Goal: Use online tool/utility: Use online tool/utility

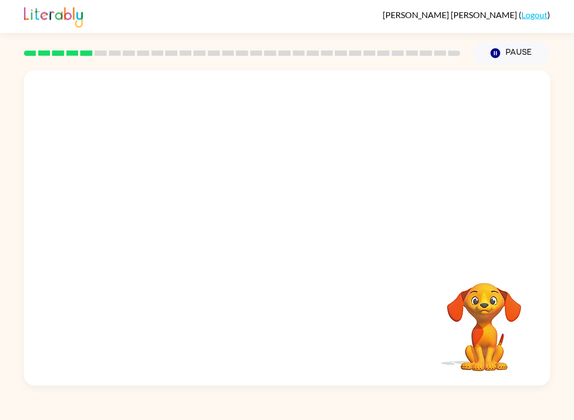
click at [240, 257] on div at bounding box center [287, 165] width 527 height 190
click at [301, 232] on div at bounding box center [287, 165] width 527 height 190
click at [282, 223] on div at bounding box center [287, 165] width 527 height 190
click at [290, 205] on div at bounding box center [287, 165] width 527 height 190
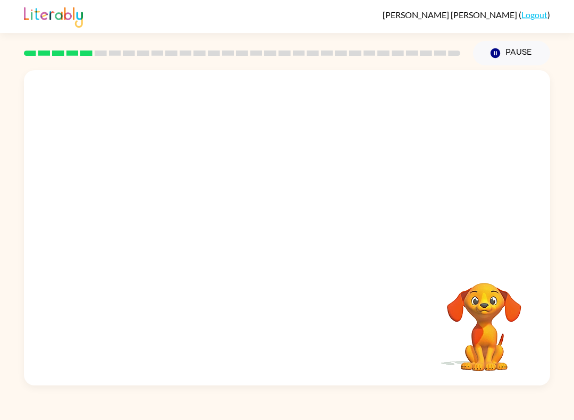
click at [290, 205] on div at bounding box center [287, 165] width 527 height 190
click at [279, 207] on div at bounding box center [287, 165] width 527 height 190
click at [293, 208] on div at bounding box center [287, 165] width 527 height 190
click at [293, 207] on div at bounding box center [287, 165] width 527 height 190
click at [311, 200] on div at bounding box center [287, 165] width 527 height 190
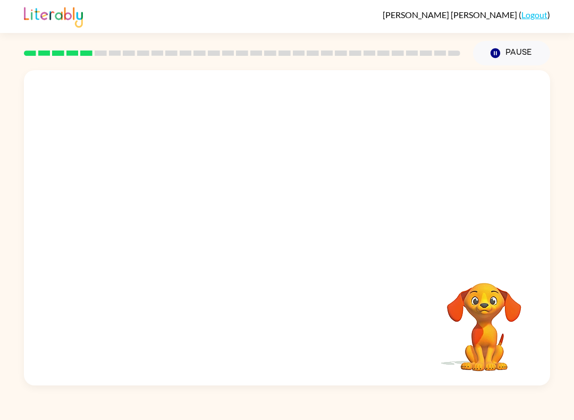
click at [311, 199] on div at bounding box center [287, 165] width 527 height 190
click at [305, 239] on div at bounding box center [287, 165] width 527 height 190
click at [304, 239] on div at bounding box center [287, 165] width 527 height 190
click at [298, 237] on div at bounding box center [287, 165] width 527 height 190
click at [297, 237] on div at bounding box center [287, 165] width 527 height 190
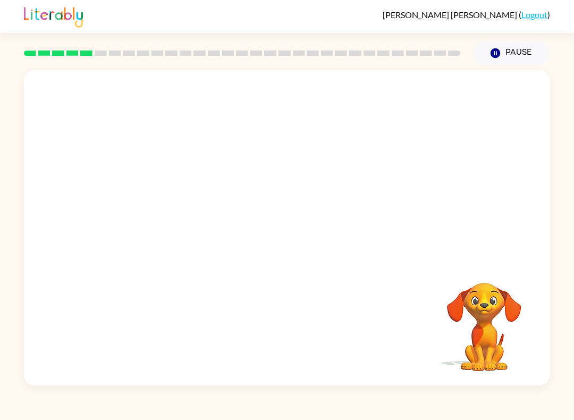
click at [307, 239] on div at bounding box center [287, 165] width 527 height 190
click at [315, 240] on div at bounding box center [287, 165] width 527 height 190
click at [299, 249] on video "Your browser must support playing .mp4 files to use Literably. Please try using…" at bounding box center [287, 165] width 527 height 190
click at [307, 262] on div "Your browser must support playing .mp4 files to use Literably. Please try using…" at bounding box center [287, 227] width 527 height 315
click at [306, 262] on div "Your browser must support playing .mp4 files to use Literably. Please try using…" at bounding box center [287, 227] width 527 height 315
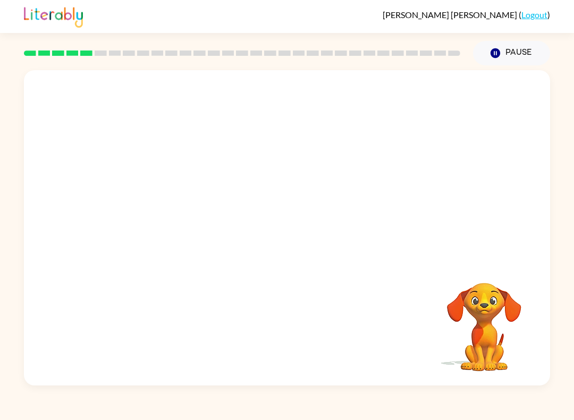
click at [373, 191] on video "Your browser must support playing .mp4 files to use Literably. Please try using…" at bounding box center [287, 165] width 527 height 190
click at [301, 210] on video "Your browser must support playing .mp4 files to use Literably. Please try using…" at bounding box center [287, 165] width 527 height 190
click at [322, 203] on video "Your browser must support playing .mp4 files to use Literably. Please try using…" at bounding box center [287, 165] width 527 height 190
click at [340, 206] on video "Your browser must support playing .mp4 files to use Literably. Please try using…" at bounding box center [287, 165] width 527 height 190
click at [334, 210] on video "Your browser must support playing .mp4 files to use Literably. Please try using…" at bounding box center [287, 165] width 527 height 190
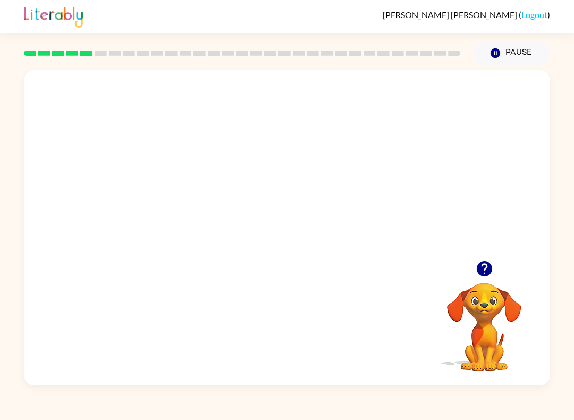
click at [334, 210] on video "Your browser must support playing .mp4 files to use Literably. Please try using…" at bounding box center [287, 165] width 527 height 190
click at [318, 220] on video "Your browser must support playing .mp4 files to use Literably. Please try using…" at bounding box center [287, 165] width 527 height 190
click at [321, 219] on video "Your browser must support playing .mp4 files to use Literably. Please try using…" at bounding box center [287, 165] width 527 height 190
click at [309, 219] on video "Your browser must support playing .mp4 files to use Literably. Please try using…" at bounding box center [287, 165] width 527 height 190
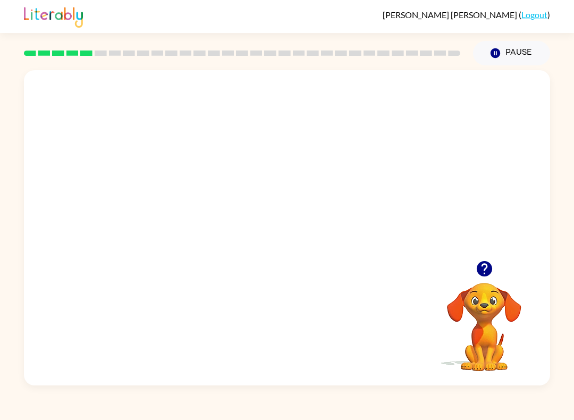
click at [308, 219] on video "Your browser must support playing .mp4 files to use Literably. Please try using…" at bounding box center [287, 165] width 527 height 190
click at [292, 225] on video "Your browser must support playing .mp4 files to use Literably. Please try using…" at bounding box center [287, 165] width 527 height 190
click at [297, 224] on video "Your browser must support playing .mp4 files to use Literably. Please try using…" at bounding box center [287, 165] width 527 height 190
click at [299, 220] on video "Your browser must support playing .mp4 files to use Literably. Please try using…" at bounding box center [287, 165] width 527 height 190
click at [294, 215] on div at bounding box center [287, 233] width 68 height 39
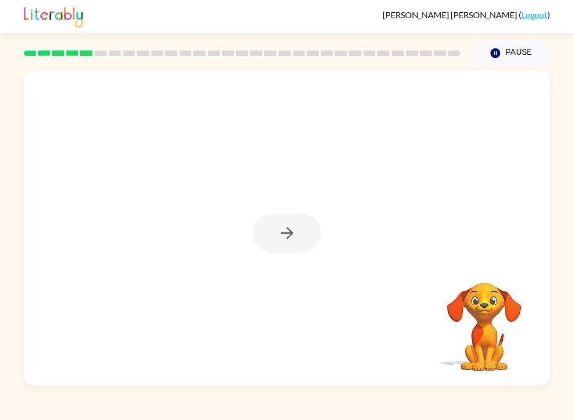
click at [267, 230] on div at bounding box center [287, 233] width 68 height 39
click at [304, 220] on div at bounding box center [287, 233] width 68 height 39
click at [296, 231] on div at bounding box center [287, 233] width 68 height 39
click at [295, 231] on div at bounding box center [287, 233] width 68 height 39
click at [271, 242] on div at bounding box center [287, 233] width 68 height 39
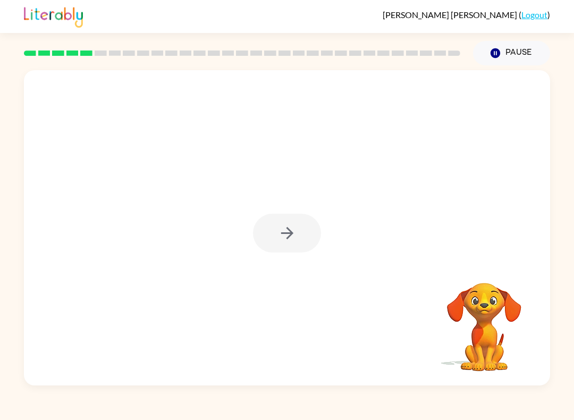
click at [271, 242] on div at bounding box center [287, 233] width 68 height 39
click at [277, 238] on div at bounding box center [287, 233] width 68 height 39
click at [276, 238] on div at bounding box center [287, 233] width 68 height 39
click at [280, 236] on div at bounding box center [287, 233] width 68 height 39
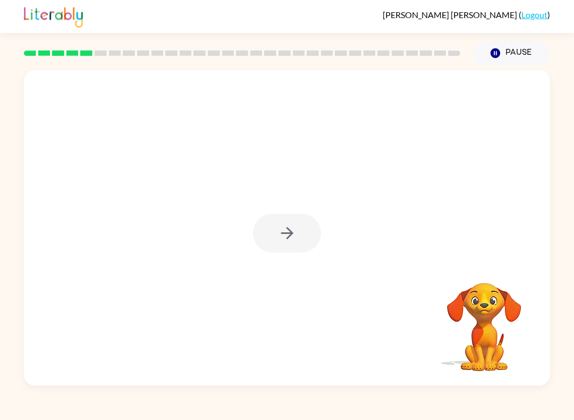
click at [285, 237] on div at bounding box center [287, 233] width 68 height 39
click at [284, 237] on div at bounding box center [287, 233] width 68 height 39
click at [273, 243] on button "button" at bounding box center [287, 233] width 68 height 39
click at [273, 243] on div at bounding box center [287, 165] width 527 height 190
click at [272, 242] on div at bounding box center [287, 165] width 527 height 190
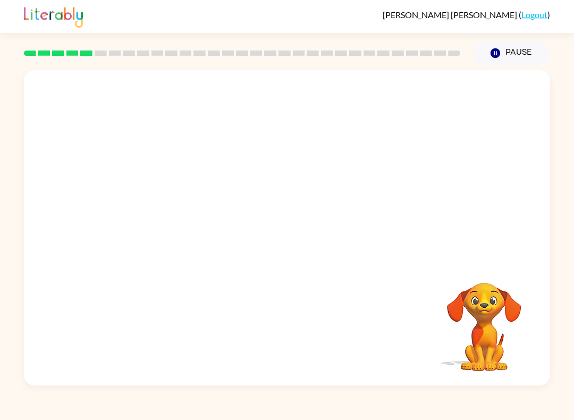
click at [275, 242] on div at bounding box center [287, 165] width 527 height 190
click at [268, 256] on div at bounding box center [287, 165] width 527 height 190
click at [268, 255] on div at bounding box center [287, 165] width 527 height 190
click at [277, 245] on div at bounding box center [287, 165] width 527 height 190
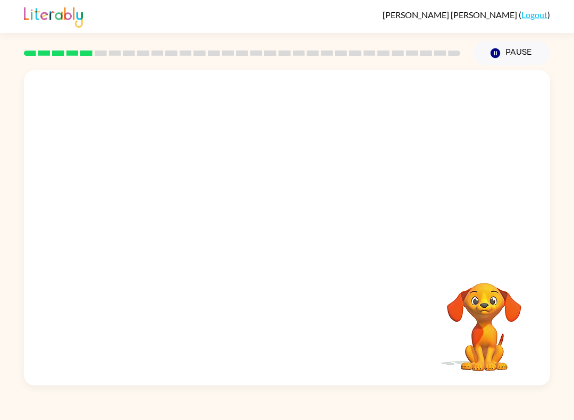
click at [275, 247] on div at bounding box center [287, 165] width 527 height 190
click at [274, 251] on div at bounding box center [287, 165] width 527 height 190
click at [265, 261] on div "Your browser must support playing .mp4 files to use Literably. Please try using…" at bounding box center [287, 227] width 527 height 315
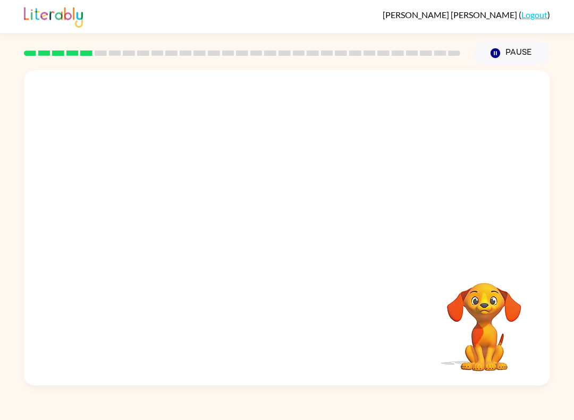
click at [282, 240] on div at bounding box center [287, 165] width 527 height 190
click at [298, 237] on div at bounding box center [287, 165] width 527 height 190
click at [297, 249] on div at bounding box center [287, 165] width 527 height 190
click at [297, 248] on div at bounding box center [287, 165] width 527 height 190
click at [295, 250] on div at bounding box center [287, 165] width 527 height 190
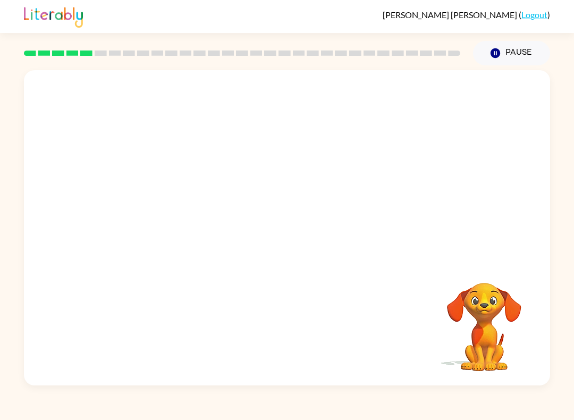
click at [294, 250] on div at bounding box center [287, 165] width 527 height 190
click at [278, 258] on div at bounding box center [287, 165] width 527 height 190
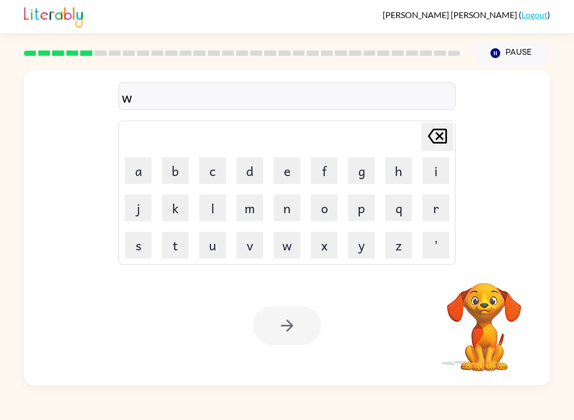
click at [288, 252] on button "w" at bounding box center [287, 245] width 27 height 27
click at [287, 252] on button "w" at bounding box center [287, 245] width 27 height 27
click at [428, 133] on icon "[PERSON_NAME] last character input" at bounding box center [438, 136] width 26 height 26
click at [431, 136] on icon "[PERSON_NAME] last character input" at bounding box center [438, 136] width 26 height 26
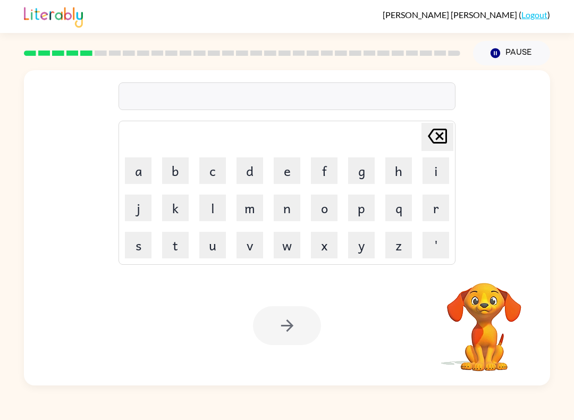
click at [431, 136] on icon "[PERSON_NAME] last character input" at bounding box center [438, 136] width 26 height 26
click at [243, 181] on button "d" at bounding box center [250, 170] width 27 height 27
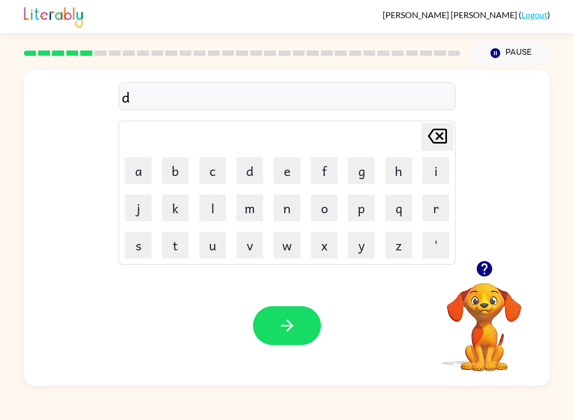
click at [435, 164] on button "i" at bounding box center [436, 170] width 27 height 27
click at [429, 140] on icon "[PERSON_NAME] last character input" at bounding box center [438, 136] width 26 height 26
click at [289, 179] on button "e" at bounding box center [287, 170] width 27 height 27
click at [316, 181] on button "f" at bounding box center [324, 170] width 27 height 27
click at [290, 170] on button "e" at bounding box center [287, 170] width 27 height 27
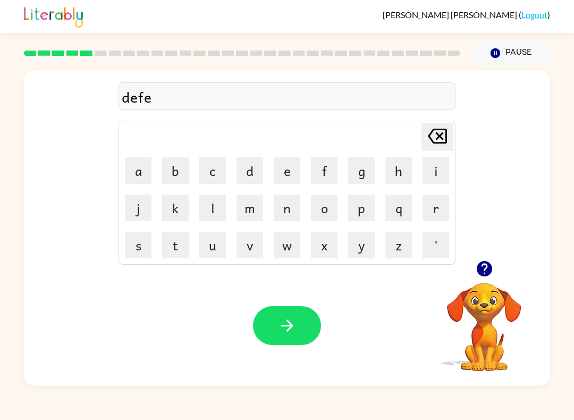
click at [252, 249] on button "v" at bounding box center [250, 245] width 27 height 27
click at [437, 143] on icon at bounding box center [437, 136] width 19 height 15
click at [425, 141] on icon "[PERSON_NAME] last character input" at bounding box center [438, 136] width 26 height 26
click at [442, 141] on icon "[PERSON_NAME] last character input" at bounding box center [438, 136] width 26 height 26
click at [441, 140] on icon "[PERSON_NAME] last character input" at bounding box center [438, 136] width 26 height 26
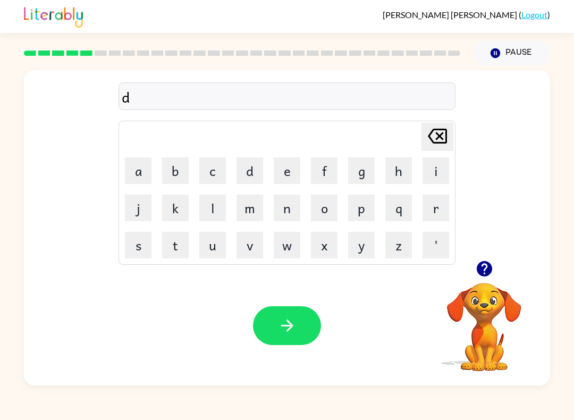
click at [433, 166] on button "i" at bounding box center [436, 170] width 27 height 27
click at [328, 171] on button "f" at bounding box center [324, 170] width 27 height 27
click at [291, 166] on button "e" at bounding box center [287, 170] width 27 height 27
click at [286, 210] on button "n" at bounding box center [287, 208] width 27 height 27
click at [213, 177] on button "c" at bounding box center [212, 170] width 27 height 27
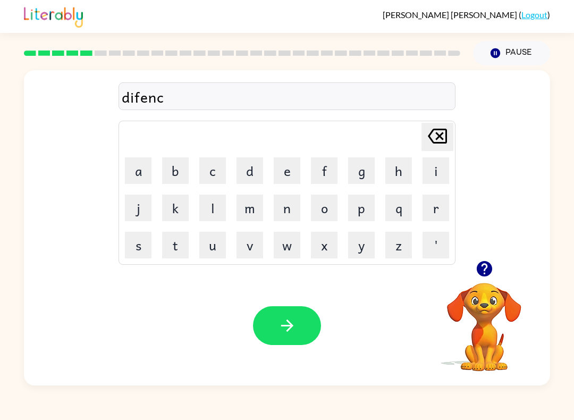
click at [283, 172] on button "e" at bounding box center [287, 170] width 27 height 27
click at [135, 257] on button "s" at bounding box center [138, 245] width 27 height 27
click at [433, 135] on icon "[PERSON_NAME] last character input" at bounding box center [438, 136] width 26 height 26
click at [482, 267] on icon "button" at bounding box center [484, 269] width 19 height 19
click at [445, 141] on icon "[PERSON_NAME] last character input" at bounding box center [438, 136] width 26 height 26
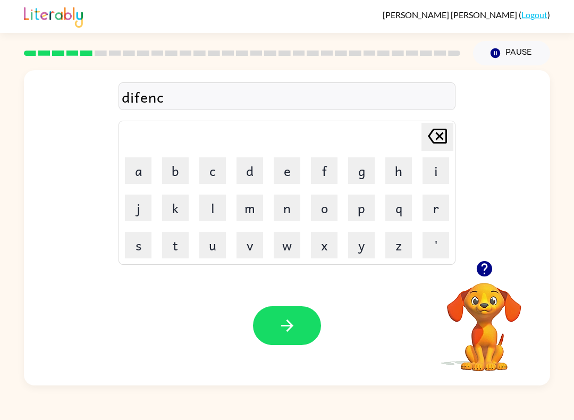
click at [437, 137] on icon "[PERSON_NAME] last character input" at bounding box center [438, 136] width 26 height 26
click at [262, 243] on button "v" at bounding box center [250, 245] width 27 height 27
click at [299, 175] on button "e" at bounding box center [287, 170] width 27 height 27
click at [296, 329] on icon "button" at bounding box center [287, 325] width 19 height 19
click at [258, 243] on button "v" at bounding box center [250, 245] width 27 height 27
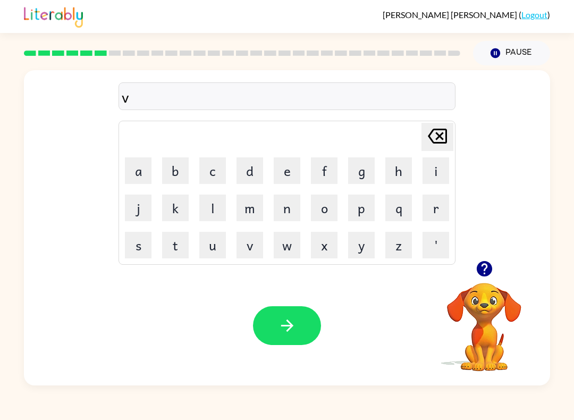
click at [215, 167] on button "c" at bounding box center [212, 170] width 27 height 27
click at [435, 132] on icon "[PERSON_NAME] last character input" at bounding box center [438, 136] width 26 height 26
click at [133, 171] on button "a" at bounding box center [138, 170] width 27 height 27
click at [204, 169] on button "c" at bounding box center [212, 170] width 27 height 27
click at [438, 172] on button "i" at bounding box center [436, 170] width 27 height 27
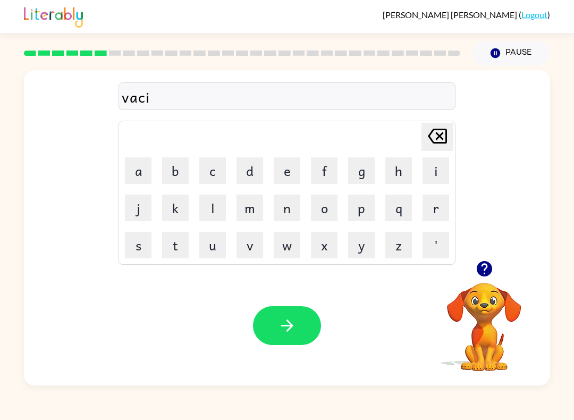
click at [170, 246] on button "t" at bounding box center [175, 245] width 27 height 27
click at [326, 211] on button "o" at bounding box center [324, 208] width 27 height 27
click at [329, 207] on button "o" at bounding box center [324, 208] width 27 height 27
click at [283, 212] on button "n" at bounding box center [287, 208] width 27 height 27
click at [426, 136] on icon "[PERSON_NAME] last character input" at bounding box center [438, 136] width 26 height 26
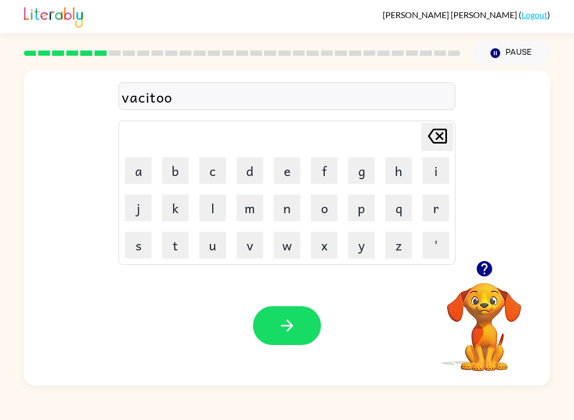
click at [437, 137] on icon "[PERSON_NAME] last character input" at bounding box center [438, 136] width 26 height 26
click at [286, 208] on button "n" at bounding box center [287, 208] width 27 height 27
click at [479, 329] on video "Your browser must support playing .mp4 files to use Literably. Please try using…" at bounding box center [484, 319] width 106 height 106
click at [284, 335] on icon "button" at bounding box center [287, 325] width 19 height 19
click at [397, 206] on button "q" at bounding box center [399, 208] width 27 height 27
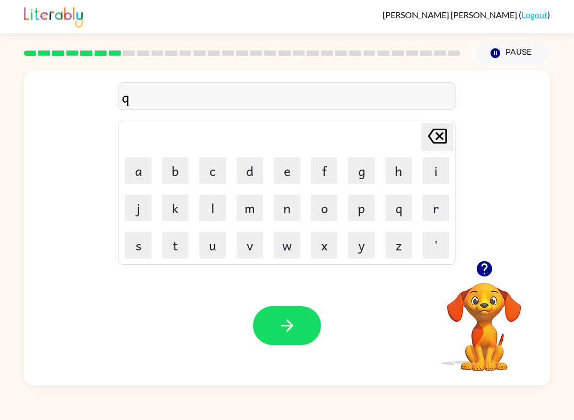
click at [429, 141] on icon "[PERSON_NAME] last character input" at bounding box center [438, 136] width 26 height 26
click at [352, 216] on button "p" at bounding box center [361, 208] width 27 height 27
click at [224, 247] on button "u" at bounding box center [212, 245] width 27 height 27
click at [260, 172] on button "d" at bounding box center [250, 170] width 27 height 27
click at [309, 169] on td "f" at bounding box center [324, 171] width 36 height 36
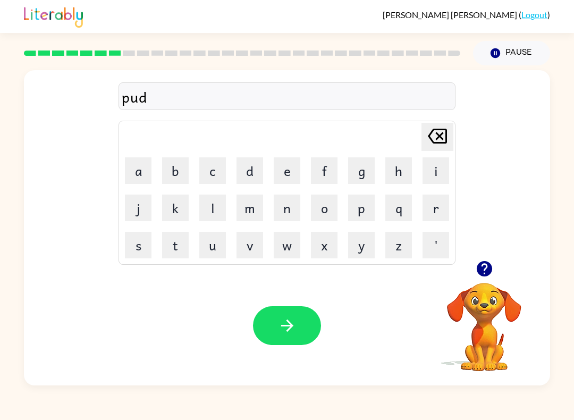
click at [285, 178] on button "e" at bounding box center [287, 170] width 27 height 27
click at [213, 206] on button "l" at bounding box center [212, 208] width 27 height 27
click at [205, 207] on button "l" at bounding box center [212, 208] width 27 height 27
click at [443, 137] on icon "[PERSON_NAME] last character input" at bounding box center [438, 136] width 26 height 26
click at [446, 139] on icon at bounding box center [437, 136] width 19 height 15
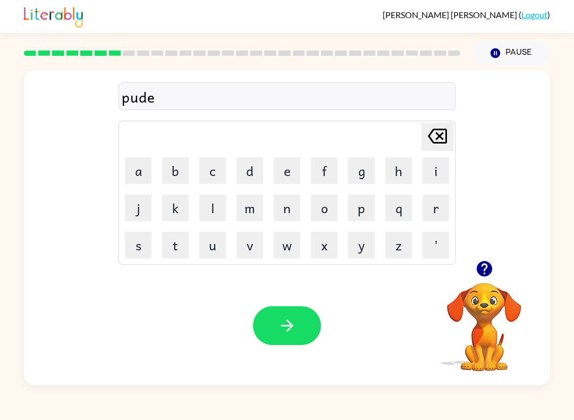
click at [447, 137] on icon at bounding box center [437, 136] width 19 height 15
click at [438, 136] on icon at bounding box center [437, 136] width 19 height 15
click at [244, 173] on button "d" at bounding box center [250, 170] width 27 height 27
click at [281, 183] on button "e" at bounding box center [287, 170] width 27 height 27
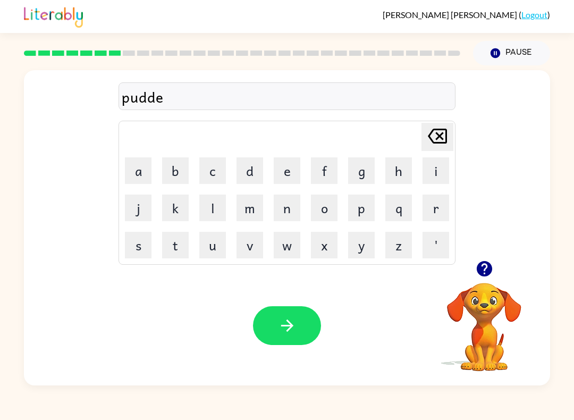
click at [209, 213] on button "l" at bounding box center [212, 208] width 27 height 27
click at [289, 325] on icon "button" at bounding box center [287, 325] width 19 height 19
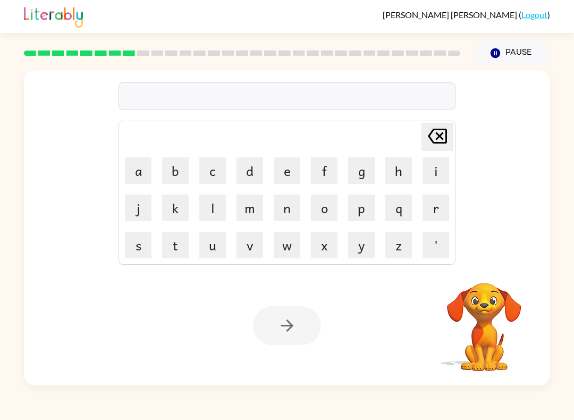
click at [245, 212] on button "m" at bounding box center [250, 208] width 27 height 27
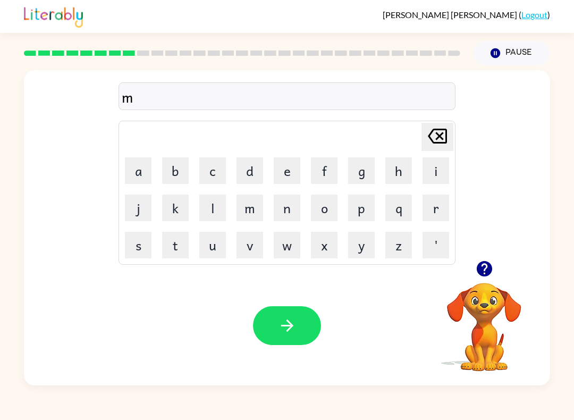
click at [446, 172] on button "i" at bounding box center [436, 170] width 27 height 27
click at [430, 218] on button "r" at bounding box center [436, 208] width 27 height 27
click at [434, 169] on button "i" at bounding box center [436, 170] width 27 height 27
click at [210, 167] on button "c" at bounding box center [212, 170] width 27 height 27
click at [135, 169] on button "a" at bounding box center [138, 170] width 27 height 27
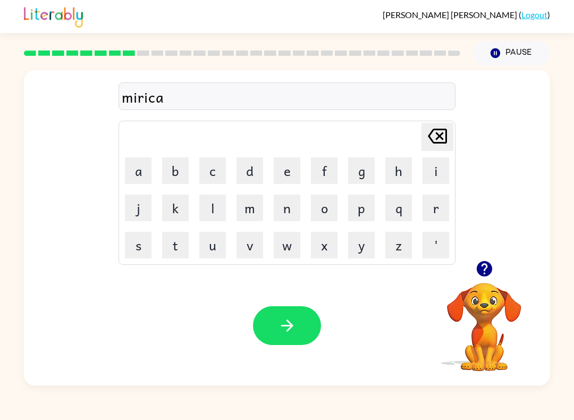
click at [206, 216] on button "l" at bounding box center [212, 208] width 27 height 27
click at [319, 329] on button "button" at bounding box center [287, 325] width 68 height 39
click at [253, 207] on button "m" at bounding box center [250, 208] width 27 height 27
click at [281, 168] on button "e" at bounding box center [287, 170] width 27 height 27
click at [286, 169] on button "e" at bounding box center [287, 170] width 27 height 27
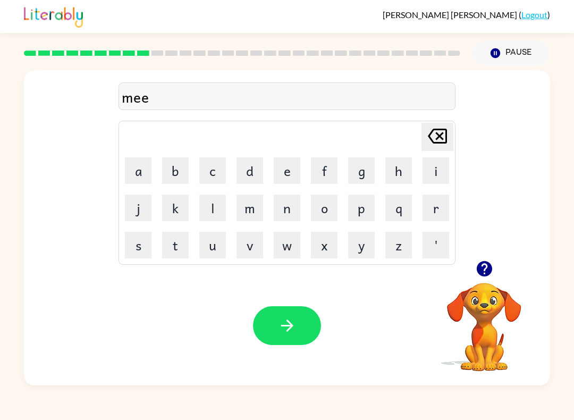
click at [172, 245] on button "t" at bounding box center [175, 245] width 27 height 27
click at [250, 212] on button "m" at bounding box center [250, 208] width 27 height 27
click at [332, 203] on button "o" at bounding box center [324, 208] width 27 height 27
click at [431, 216] on button "r" at bounding box center [436, 208] width 27 height 27
click at [208, 251] on button "u" at bounding box center [212, 245] width 27 height 27
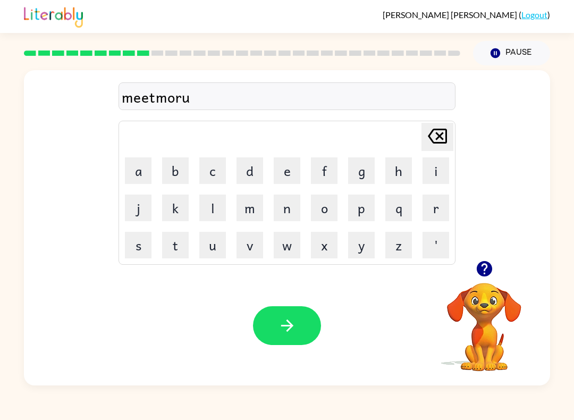
click at [435, 133] on icon "[PERSON_NAME] last character input" at bounding box center [438, 136] width 26 height 26
click at [285, 213] on button "n" at bounding box center [287, 208] width 27 height 27
click at [420, 172] on td "i" at bounding box center [436, 171] width 36 height 36
click at [437, 164] on button "i" at bounding box center [436, 170] width 27 height 27
click at [287, 205] on button "n" at bounding box center [287, 208] width 27 height 27
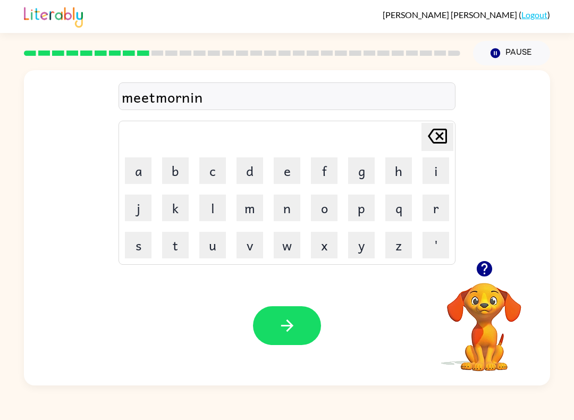
click at [358, 175] on button "g" at bounding box center [361, 170] width 27 height 27
click at [281, 332] on icon "button" at bounding box center [287, 325] width 19 height 19
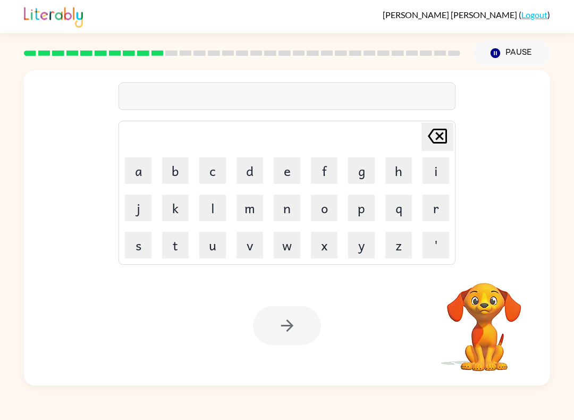
click at [244, 169] on button "d" at bounding box center [250, 170] width 27 height 27
click at [428, 163] on button "i" at bounding box center [436, 170] width 27 height 27
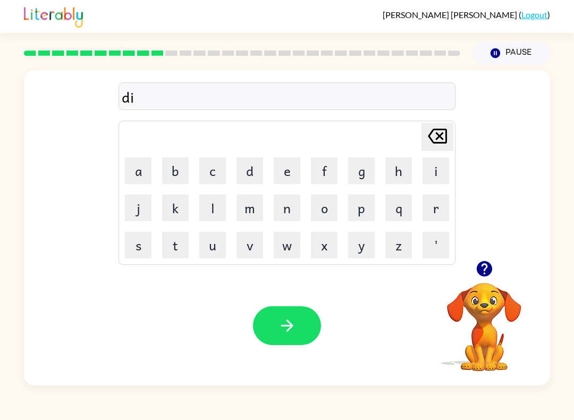
click at [138, 244] on button "s" at bounding box center [138, 245] width 27 height 27
click at [173, 246] on button "t" at bounding box center [175, 245] width 27 height 27
click at [435, 204] on button "r" at bounding box center [436, 208] width 27 height 27
click at [215, 246] on button "u" at bounding box center [212, 245] width 27 height 27
click at [148, 255] on button "s" at bounding box center [138, 245] width 27 height 27
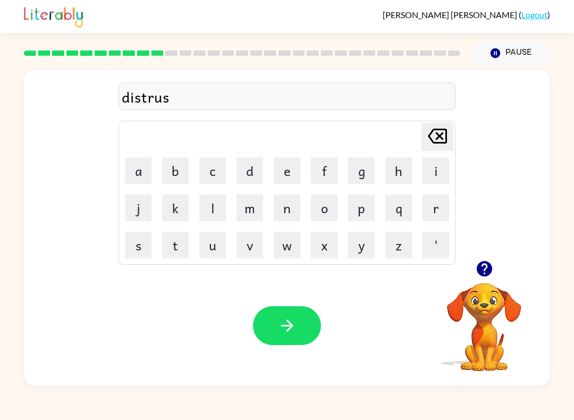
click at [172, 244] on button "t" at bounding box center [175, 245] width 27 height 27
click at [314, 313] on button "button" at bounding box center [287, 325] width 68 height 39
click at [428, 213] on button "r" at bounding box center [436, 208] width 27 height 27
click at [328, 207] on button "o" at bounding box center [324, 208] width 27 height 27
click at [395, 232] on button "z" at bounding box center [399, 245] width 27 height 27
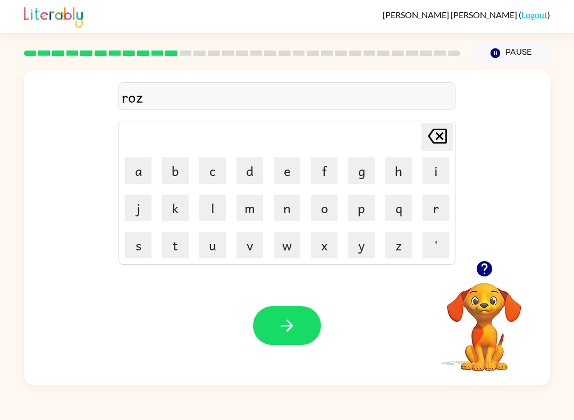
click at [436, 141] on icon "[PERSON_NAME] last character input" at bounding box center [438, 136] width 26 height 26
click at [393, 176] on button "h" at bounding box center [399, 170] width 27 height 27
click at [288, 165] on button "e" at bounding box center [287, 170] width 27 height 27
click at [450, 139] on icon "[PERSON_NAME] last character input" at bounding box center [438, 136] width 26 height 26
click at [432, 139] on icon "[PERSON_NAME] last character input" at bounding box center [438, 136] width 26 height 26
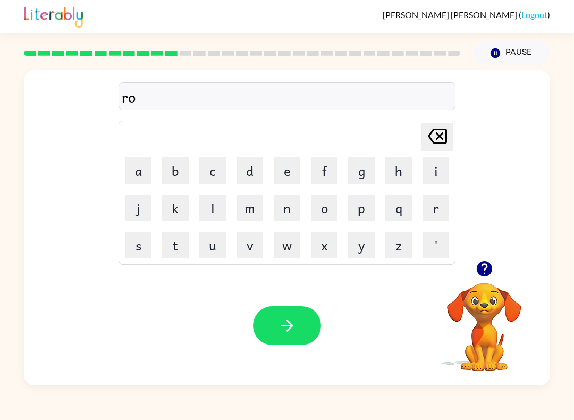
click at [481, 316] on video "Your browser must support playing .mp4 files to use Literably. Please try using…" at bounding box center [484, 319] width 106 height 106
click at [483, 302] on video "Your browser must support playing .mp4 files to use Literably. Please try using…" at bounding box center [484, 319] width 106 height 106
click at [491, 267] on icon "button" at bounding box center [484, 268] width 15 height 15
click at [491, 267] on video "Your browser must support playing .mp4 files to use Literably. Please try using…" at bounding box center [484, 319] width 106 height 106
click at [287, 165] on button "e" at bounding box center [287, 170] width 27 height 27
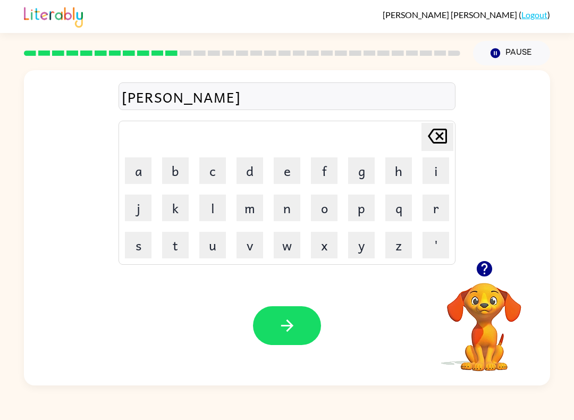
click at [245, 167] on button "d" at bounding box center [250, 170] width 27 height 27
click at [300, 345] on button "button" at bounding box center [287, 325] width 68 height 39
click at [214, 246] on button "u" at bounding box center [212, 245] width 27 height 27
click at [362, 210] on button "p" at bounding box center [361, 208] width 27 height 27
click at [358, 171] on button "g" at bounding box center [361, 170] width 27 height 27
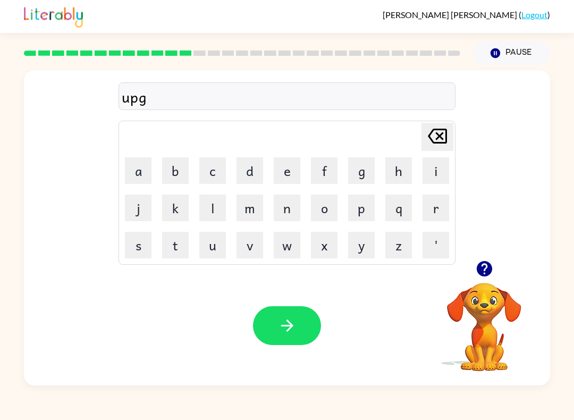
click at [433, 203] on button "r" at bounding box center [436, 208] width 27 height 27
click at [143, 174] on button "a" at bounding box center [138, 170] width 27 height 27
click at [246, 174] on button "d" at bounding box center [250, 170] width 27 height 27
click at [440, 138] on icon at bounding box center [437, 136] width 19 height 15
click at [285, 170] on button "e" at bounding box center [287, 170] width 27 height 27
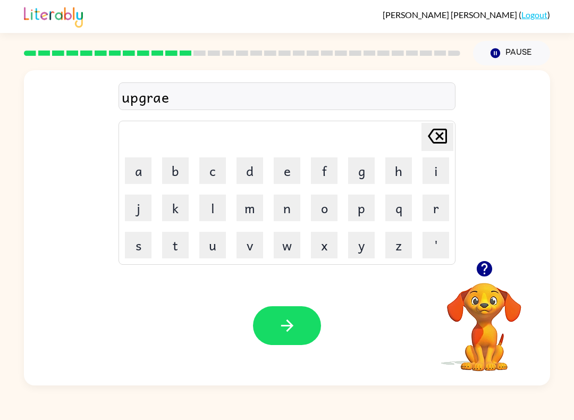
click at [252, 164] on button "d" at bounding box center [250, 170] width 27 height 27
click at [452, 131] on button "[PERSON_NAME] last character input" at bounding box center [438, 137] width 32 height 28
click at [452, 132] on button "[PERSON_NAME] last character input" at bounding box center [438, 137] width 32 height 28
click at [442, 136] on icon "[PERSON_NAME] last character input" at bounding box center [438, 136] width 26 height 26
click at [133, 176] on button "a" at bounding box center [138, 170] width 27 height 27
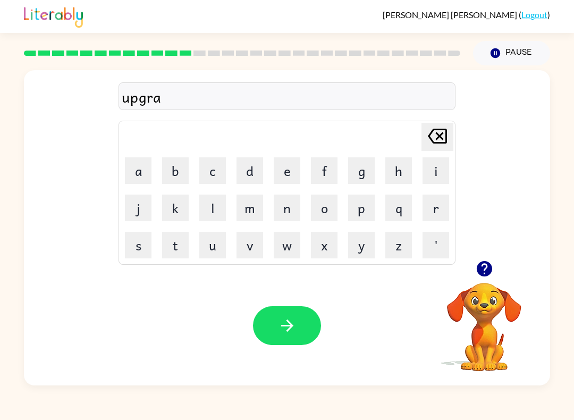
click at [287, 178] on button "e" at bounding box center [287, 170] width 27 height 27
click at [253, 178] on button "d" at bounding box center [250, 170] width 27 height 27
click at [295, 322] on icon "button" at bounding box center [287, 325] width 19 height 19
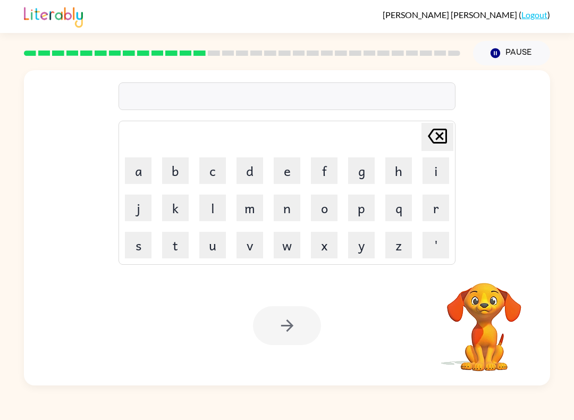
click at [224, 205] on button "l" at bounding box center [212, 208] width 27 height 27
click at [433, 144] on icon "[PERSON_NAME] last character input" at bounding box center [438, 136] width 26 height 26
click at [286, 202] on button "n" at bounding box center [287, 208] width 27 height 27
click at [421, 151] on td "[PERSON_NAME] last character input" at bounding box center [287, 136] width 334 height 29
click at [434, 136] on icon "[PERSON_NAME] last character input" at bounding box center [438, 136] width 26 height 26
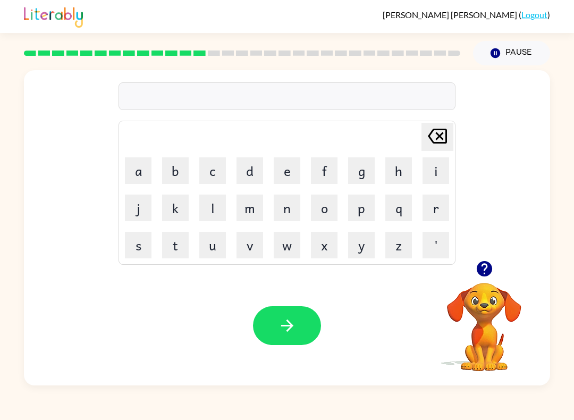
click at [248, 207] on button "m" at bounding box center [250, 208] width 27 height 27
click at [144, 166] on button "a" at bounding box center [138, 170] width 27 height 27
click at [251, 170] on button "d" at bounding box center [250, 170] width 27 height 27
click at [282, 208] on button "n" at bounding box center [287, 208] width 27 height 27
click at [285, 169] on button "e" at bounding box center [287, 170] width 27 height 27
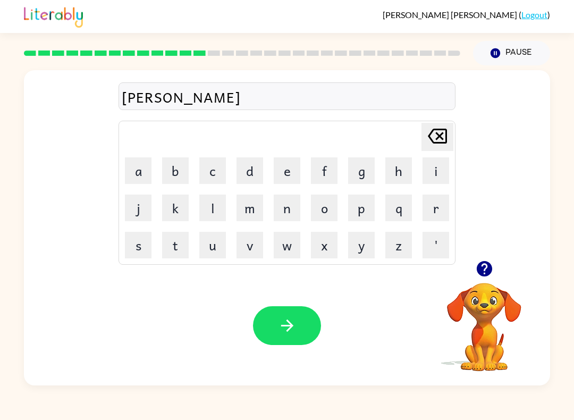
click at [290, 164] on button "e" at bounding box center [287, 170] width 27 height 27
click at [433, 137] on icon "[PERSON_NAME] last character input" at bounding box center [438, 136] width 26 height 26
click at [133, 243] on button "s" at bounding box center [138, 245] width 27 height 27
click at [295, 322] on icon "button" at bounding box center [287, 325] width 19 height 19
click at [181, 172] on button "b" at bounding box center [175, 170] width 27 height 27
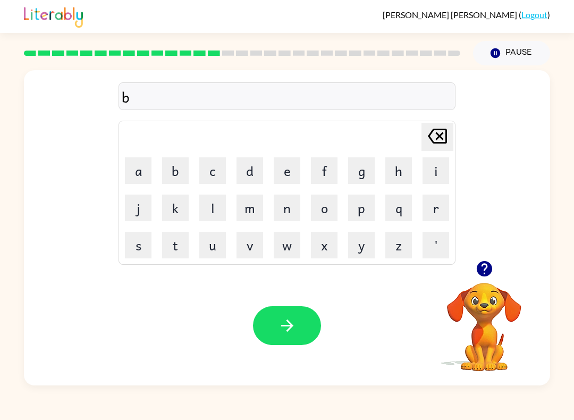
click at [319, 209] on button "o" at bounding box center [324, 208] width 27 height 27
click at [212, 245] on button "u" at bounding box center [212, 245] width 27 height 27
click at [291, 208] on button "n" at bounding box center [287, 208] width 27 height 27
click at [278, 164] on button "e" at bounding box center [287, 170] width 27 height 27
click at [137, 239] on button "s" at bounding box center [138, 245] width 27 height 27
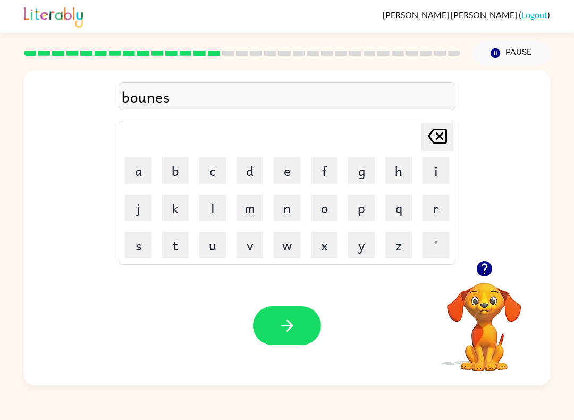
click at [305, 316] on button "button" at bounding box center [287, 325] width 68 height 39
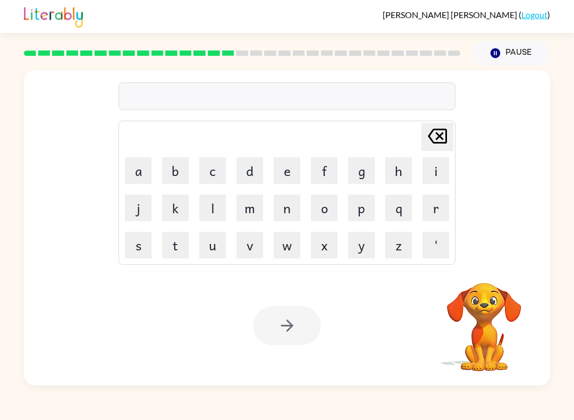
click at [137, 243] on button "s" at bounding box center [138, 245] width 27 height 27
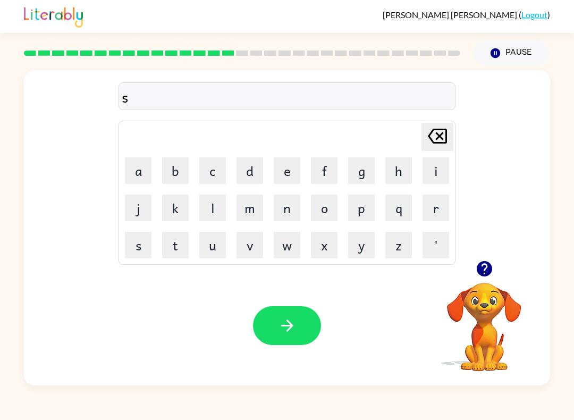
click at [326, 197] on button "o" at bounding box center [324, 208] width 27 height 27
click at [432, 200] on button "r" at bounding box center [436, 208] width 27 height 27
click at [477, 267] on icon "button" at bounding box center [484, 269] width 19 height 19
click at [489, 262] on div "sor Delete Delete last character input a b c d e f g h i j k l m n o p q r s t …" at bounding box center [287, 227] width 527 height 315
click at [436, 147] on icon "[PERSON_NAME] last character input" at bounding box center [438, 136] width 26 height 26
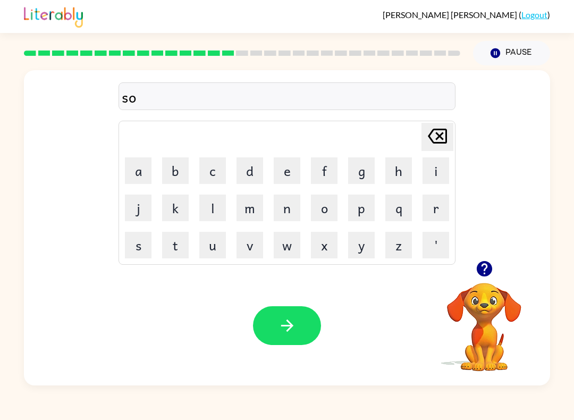
click at [428, 203] on button "r" at bounding box center [436, 208] width 27 height 27
click at [250, 213] on button "m" at bounding box center [250, 208] width 27 height 27
click at [288, 176] on button "e" at bounding box center [287, 170] width 27 height 27
click at [416, 143] on td "[PERSON_NAME] last character input" at bounding box center [287, 136] width 334 height 29
click at [280, 344] on button "button" at bounding box center [287, 325] width 68 height 39
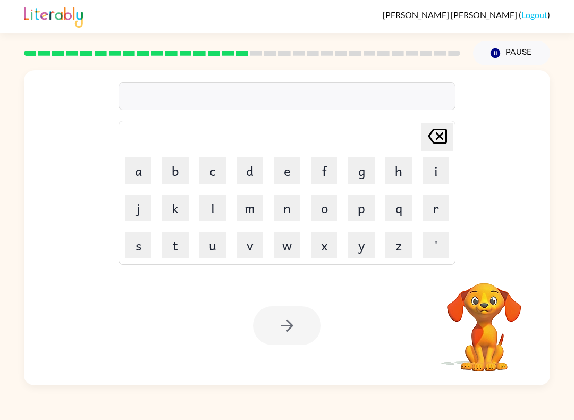
click at [428, 214] on button "r" at bounding box center [436, 208] width 27 height 27
click at [136, 165] on button "a" at bounding box center [138, 170] width 27 height 27
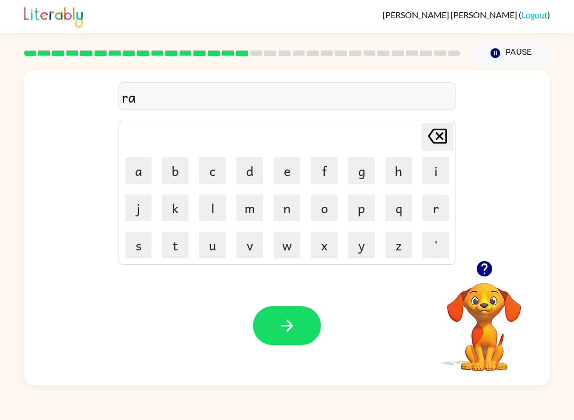
click at [251, 206] on button "m" at bounding box center [250, 208] width 27 height 27
click at [292, 329] on icon "button" at bounding box center [287, 325] width 19 height 19
click at [465, 293] on video "Your browser must support playing .mp4 files to use Literably. Please try using…" at bounding box center [484, 319] width 106 height 106
click at [477, 274] on icon "button" at bounding box center [484, 269] width 19 height 19
click at [170, 167] on button "b" at bounding box center [175, 170] width 27 height 27
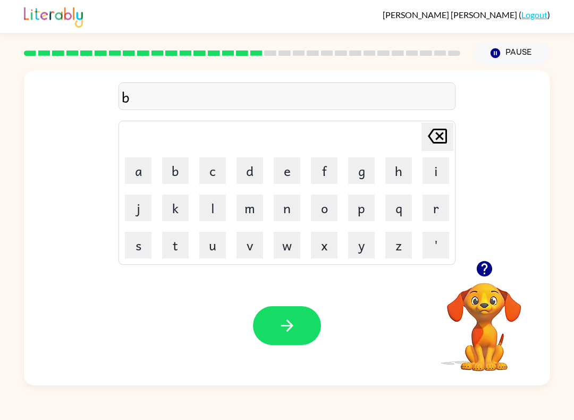
click at [423, 214] on button "r" at bounding box center [436, 208] width 27 height 27
click at [437, 169] on button "i" at bounding box center [436, 170] width 27 height 27
click at [257, 203] on button "m" at bounding box center [250, 208] width 27 height 27
click at [424, 173] on button "i" at bounding box center [436, 170] width 27 height 27
click at [288, 212] on button "n" at bounding box center [287, 208] width 27 height 27
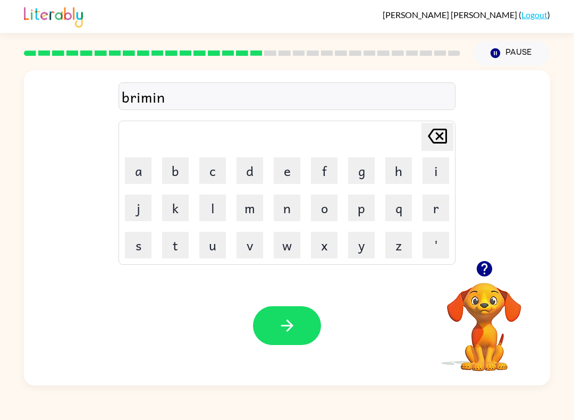
click at [362, 172] on button "g" at bounding box center [361, 170] width 27 height 27
click at [295, 326] on icon "button" at bounding box center [287, 325] width 19 height 19
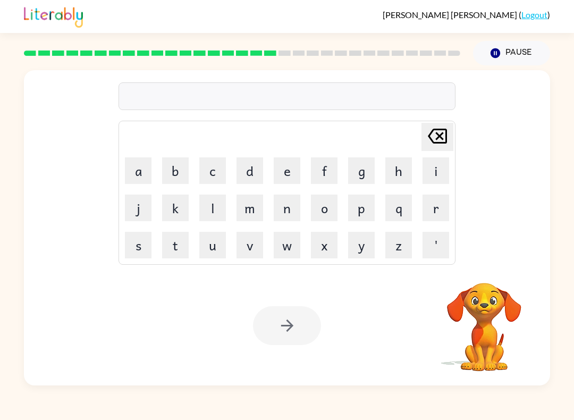
click at [427, 201] on button "r" at bounding box center [436, 208] width 27 height 27
click at [436, 174] on button "i" at bounding box center [436, 170] width 27 height 27
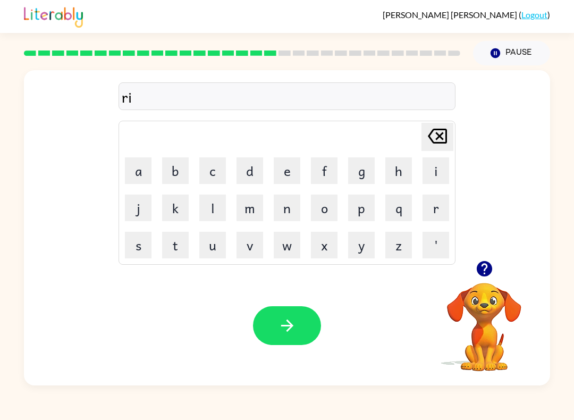
click at [136, 235] on button "s" at bounding box center [138, 245] width 27 height 27
click at [397, 209] on button "q" at bounding box center [399, 208] width 27 height 27
click at [441, 160] on button "i" at bounding box center [436, 170] width 27 height 27
click at [213, 236] on button "u" at bounding box center [212, 245] width 27 height 27
click at [131, 239] on button "s" at bounding box center [138, 245] width 27 height 27
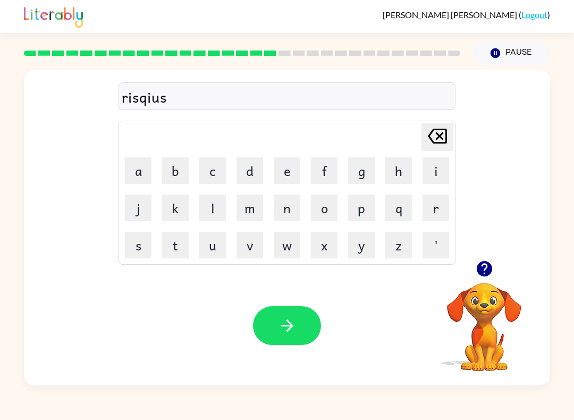
click at [425, 176] on button "i" at bounding box center [436, 170] width 27 height 27
click at [446, 134] on icon at bounding box center [437, 136] width 19 height 15
click at [451, 134] on button "[PERSON_NAME] last character input" at bounding box center [438, 137] width 32 height 28
click at [435, 168] on button "i" at bounding box center [436, 170] width 27 height 27
click at [483, 256] on button "button" at bounding box center [484, 268] width 27 height 27
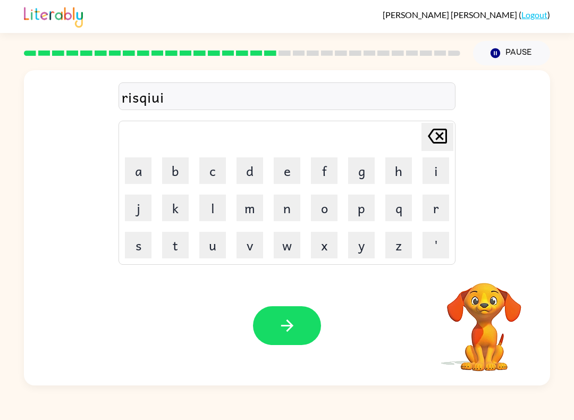
click at [434, 145] on icon "[PERSON_NAME] last character input" at bounding box center [438, 136] width 26 height 26
click at [138, 238] on button "s" at bounding box center [138, 245] width 27 height 27
click at [171, 246] on button "t" at bounding box center [175, 245] width 27 height 27
click at [278, 317] on icon "button" at bounding box center [287, 325] width 19 height 19
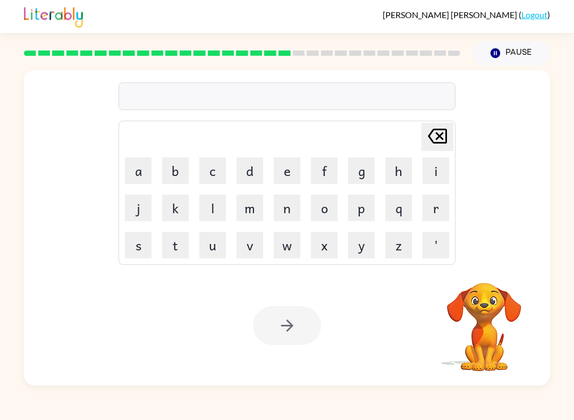
click at [142, 180] on button "a" at bounding box center [138, 170] width 27 height 27
click at [443, 209] on button "r" at bounding box center [436, 208] width 27 height 27
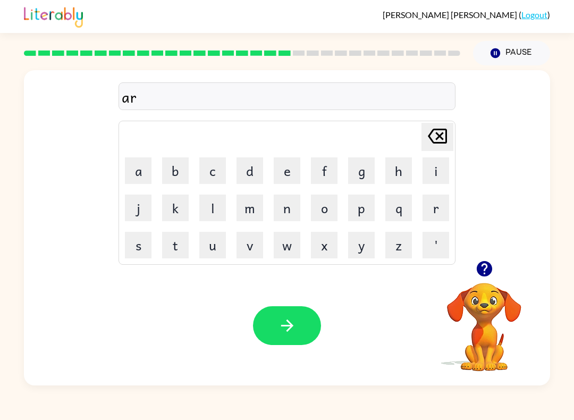
click at [216, 169] on button "c" at bounding box center [212, 170] width 27 height 27
click at [397, 170] on button "h" at bounding box center [399, 170] width 27 height 27
click at [479, 299] on video "Your browser must support playing .mp4 files to use Literably. Please try using…" at bounding box center [484, 319] width 106 height 106
click at [496, 263] on button "button" at bounding box center [484, 268] width 27 height 27
click at [496, 263] on div "arch Delete Delete last character input a b c d e f g h i j k l m n o p q r s t…" at bounding box center [287, 227] width 527 height 315
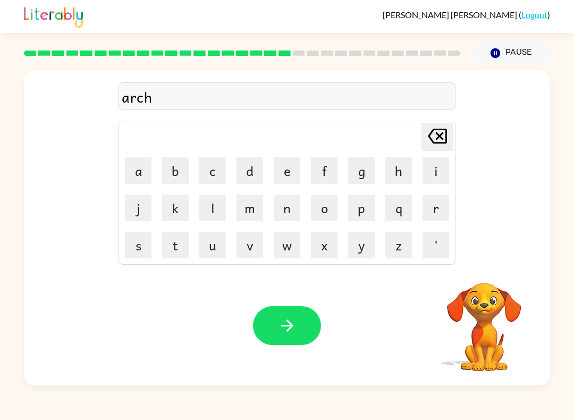
click at [483, 278] on video "Your browser must support playing .mp4 files to use Literably. Please try using…" at bounding box center [484, 319] width 106 height 106
click at [286, 242] on button "w" at bounding box center [287, 245] width 27 height 27
click at [132, 170] on button "a" at bounding box center [138, 170] width 27 height 27
click at [433, 143] on icon at bounding box center [437, 136] width 19 height 15
click at [139, 173] on button "a" at bounding box center [138, 170] width 27 height 27
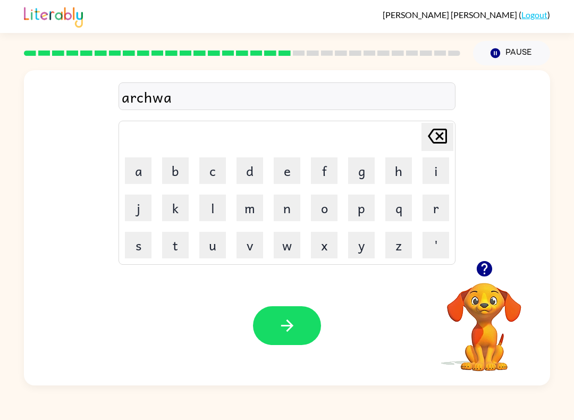
click at [361, 243] on button "y" at bounding box center [361, 245] width 27 height 27
click at [276, 326] on button "button" at bounding box center [287, 325] width 68 height 39
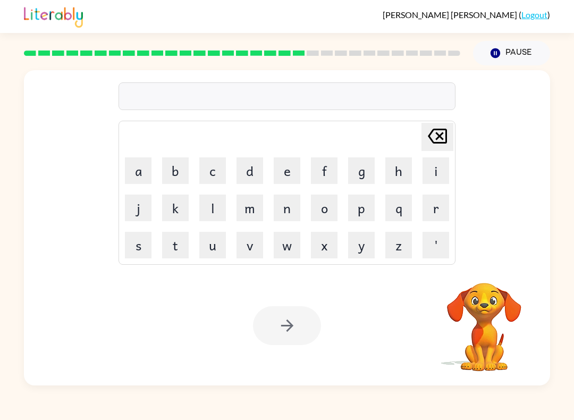
click at [321, 181] on button "f" at bounding box center [324, 170] width 27 height 27
click at [327, 210] on button "o" at bounding box center [324, 208] width 27 height 27
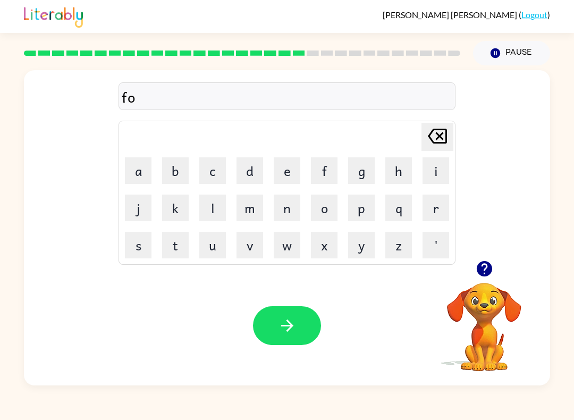
click at [214, 215] on button "l" at bounding box center [212, 208] width 27 height 27
click at [323, 216] on button "o" at bounding box center [324, 208] width 27 height 27
click at [296, 248] on button "w" at bounding box center [287, 245] width 27 height 27
click at [253, 169] on button "d" at bounding box center [250, 170] width 27 height 27
click at [433, 141] on icon "[PERSON_NAME] last character input" at bounding box center [438, 136] width 26 height 26
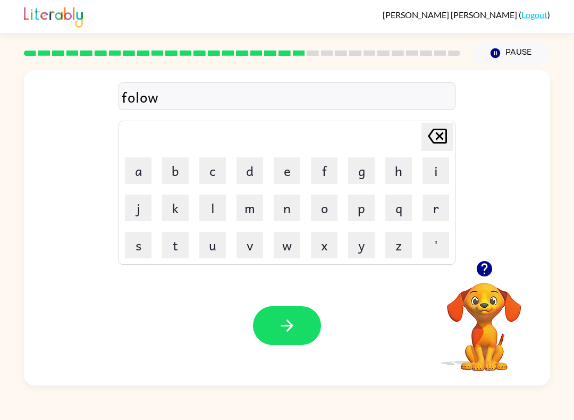
click at [433, 140] on icon at bounding box center [437, 136] width 19 height 15
click at [428, 139] on icon "[PERSON_NAME] last character input" at bounding box center [438, 136] width 26 height 26
click at [436, 149] on icon "[PERSON_NAME] last character input" at bounding box center [438, 136] width 26 height 26
click at [319, 204] on button "o" at bounding box center [324, 208] width 27 height 27
click at [200, 207] on button "l" at bounding box center [212, 208] width 27 height 27
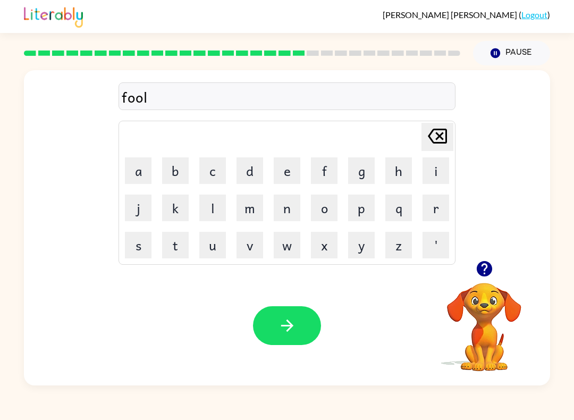
click at [443, 138] on icon "[PERSON_NAME] last character input" at bounding box center [438, 136] width 26 height 26
click at [442, 137] on icon "[PERSON_NAME] last character input" at bounding box center [438, 136] width 26 height 26
click at [201, 202] on button "l" at bounding box center [212, 208] width 27 height 27
click at [327, 204] on button "o" at bounding box center [324, 208] width 27 height 27
click at [327, 207] on button "o" at bounding box center [324, 208] width 27 height 27
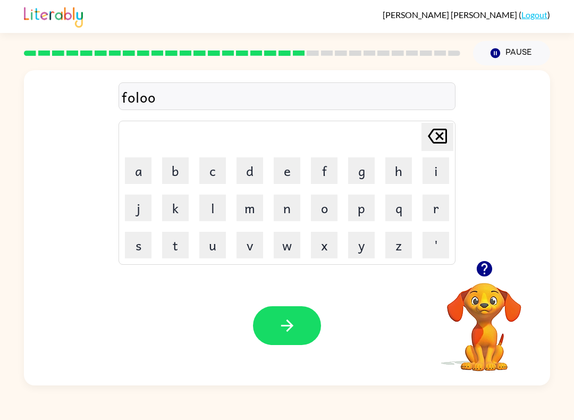
click at [248, 172] on button "d" at bounding box center [250, 170] width 27 height 27
click at [435, 146] on icon "[PERSON_NAME] last character input" at bounding box center [438, 136] width 26 height 26
click at [289, 249] on button "w" at bounding box center [287, 245] width 27 height 27
click at [254, 169] on button "d" at bounding box center [250, 170] width 27 height 27
click at [439, 139] on icon "[PERSON_NAME] last character input" at bounding box center [438, 136] width 26 height 26
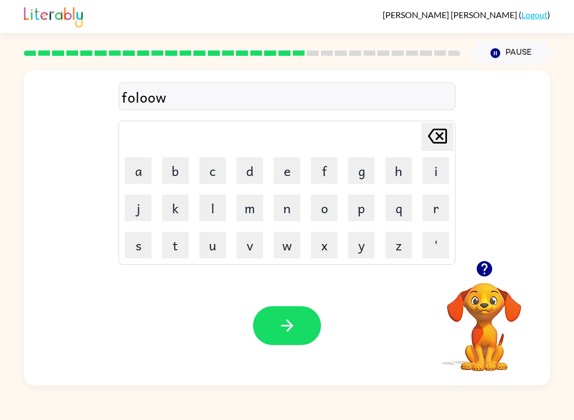
click at [431, 140] on icon at bounding box center [437, 136] width 19 height 15
click at [432, 145] on icon "[PERSON_NAME] last character input" at bounding box center [438, 136] width 26 height 26
click at [253, 172] on button "d" at bounding box center [250, 170] width 27 height 27
click at [286, 245] on button "w" at bounding box center [287, 245] width 27 height 27
click at [438, 139] on icon at bounding box center [437, 136] width 19 height 15
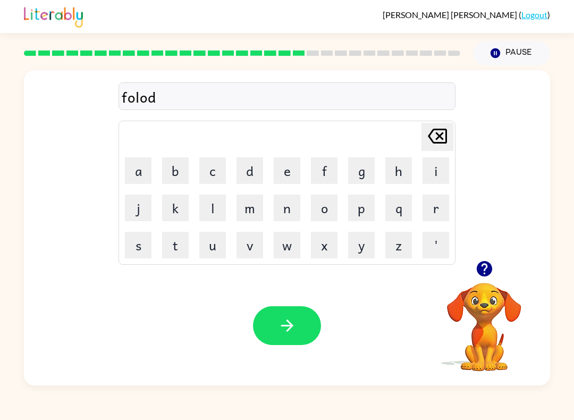
click at [435, 136] on icon "[PERSON_NAME] last character input" at bounding box center [438, 136] width 26 height 26
click at [290, 247] on button "w" at bounding box center [287, 245] width 27 height 27
click at [238, 168] on button "d" at bounding box center [250, 170] width 27 height 27
click at [284, 328] on icon "button" at bounding box center [287, 325] width 19 height 19
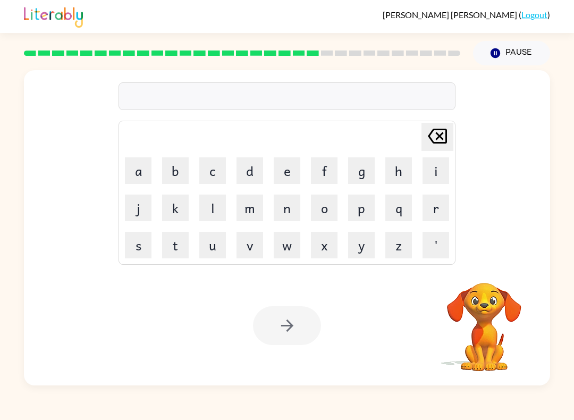
click at [210, 166] on button "c" at bounding box center [212, 170] width 27 height 27
click at [280, 170] on button "e" at bounding box center [287, 170] width 27 height 27
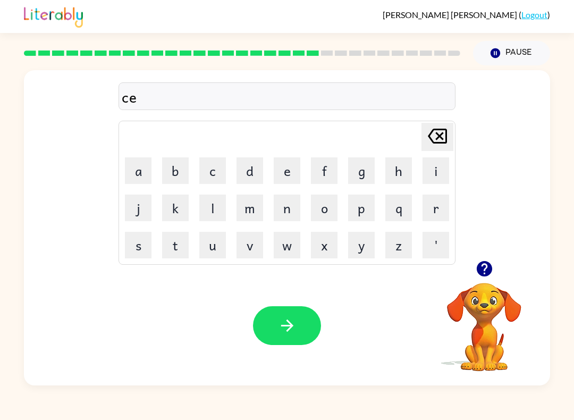
click at [283, 215] on button "n" at bounding box center [287, 208] width 27 height 27
click at [168, 252] on button "t" at bounding box center [175, 245] width 27 height 27
click at [294, 169] on button "e" at bounding box center [287, 170] width 27 height 27
click at [440, 178] on button "i" at bounding box center [436, 170] width 27 height 27
click at [251, 177] on button "d" at bounding box center [250, 170] width 27 height 27
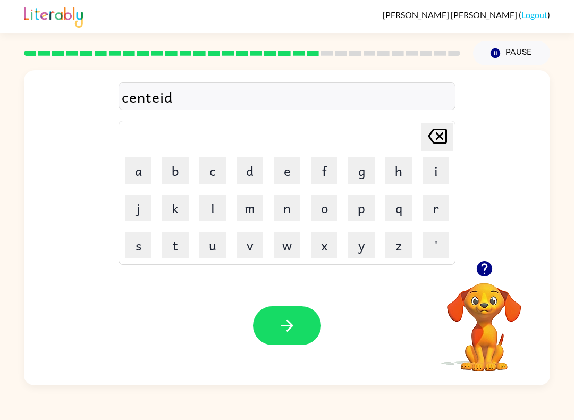
click at [434, 139] on icon "[PERSON_NAME] last character input" at bounding box center [438, 136] width 26 height 26
click at [442, 140] on icon "[PERSON_NAME] last character input" at bounding box center [438, 136] width 26 height 26
click at [356, 208] on button "p" at bounding box center [361, 208] width 27 height 27
click at [436, 166] on button "i" at bounding box center [436, 170] width 27 height 27
click at [256, 169] on button "d" at bounding box center [250, 170] width 27 height 27
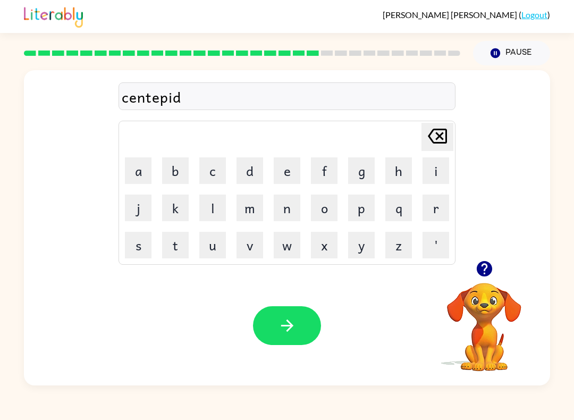
click at [281, 314] on button "button" at bounding box center [287, 325] width 68 height 39
click at [297, 336] on div at bounding box center [287, 325] width 68 height 39
click at [137, 243] on button "s" at bounding box center [138, 245] width 27 height 27
click at [322, 211] on button "o" at bounding box center [324, 208] width 27 height 27
click at [133, 238] on button "s" at bounding box center [138, 245] width 27 height 27
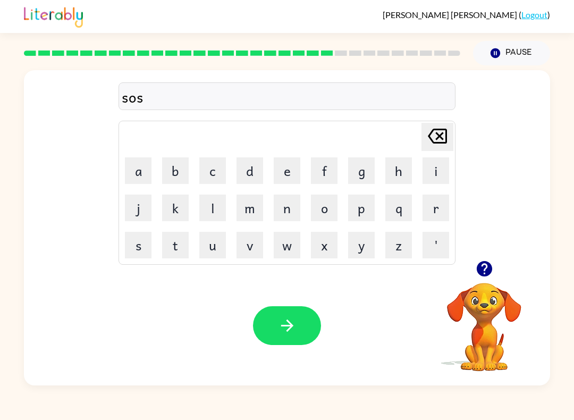
click at [182, 243] on button "t" at bounding box center [175, 245] width 27 height 27
click at [130, 165] on button "a" at bounding box center [138, 170] width 27 height 27
click at [432, 172] on button "i" at bounding box center [436, 170] width 27 height 27
click at [293, 208] on button "n" at bounding box center [287, 208] width 27 height 27
click at [274, 320] on button "button" at bounding box center [287, 325] width 68 height 39
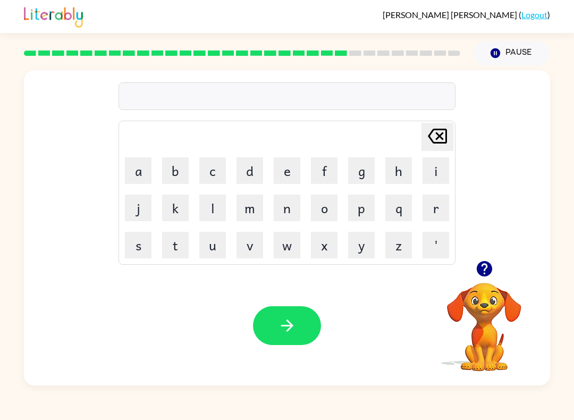
click at [491, 290] on video "Your browser must support playing .mp4 files to use Literably. Please try using…" at bounding box center [484, 319] width 106 height 106
click at [479, 280] on button "button" at bounding box center [484, 268] width 27 height 27
click at [359, 68] on div at bounding box center [242, 53] width 449 height 37
click at [393, 60] on div at bounding box center [242, 53] width 449 height 37
click at [402, 63] on div at bounding box center [242, 53] width 449 height 37
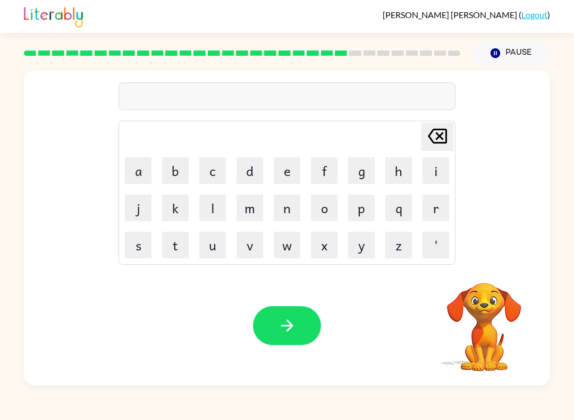
click at [414, 63] on div at bounding box center [242, 53] width 449 height 37
click at [427, 63] on div at bounding box center [242, 53] width 449 height 37
click at [482, 277] on icon "button" at bounding box center [484, 268] width 15 height 15
click at [493, 288] on video "Your browser must support playing .mp4 files to use Literably. Please try using…" at bounding box center [484, 319] width 106 height 106
click at [328, 177] on button "f" at bounding box center [324, 170] width 27 height 27
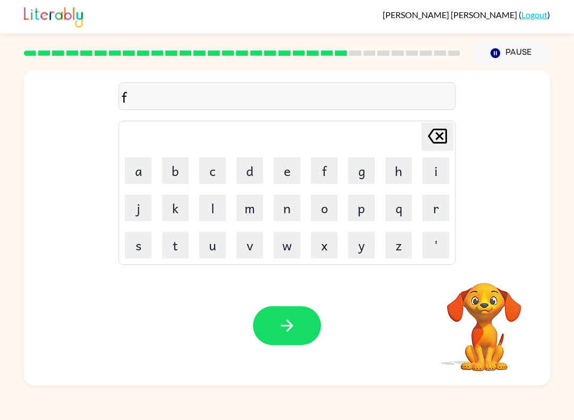
click at [320, 210] on button "o" at bounding box center [324, 208] width 27 height 27
click at [279, 246] on button "w" at bounding box center [287, 245] width 27 height 27
click at [322, 203] on button "o" at bounding box center [324, 208] width 27 height 27
click at [440, 213] on button "r" at bounding box center [436, 208] width 27 height 27
click at [247, 178] on button "d" at bounding box center [250, 170] width 27 height 27
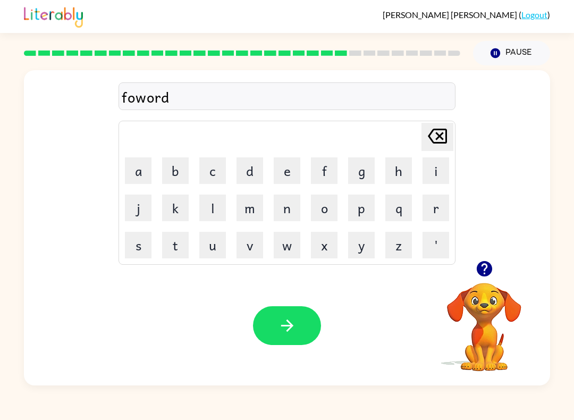
click at [284, 176] on button "e" at bounding box center [287, 170] width 27 height 27
click at [279, 335] on icon "button" at bounding box center [287, 325] width 19 height 19
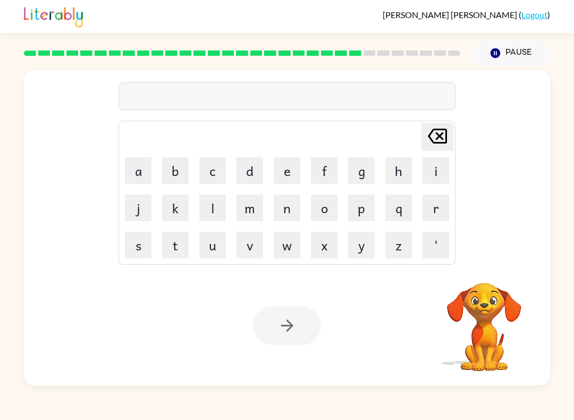
click at [449, 204] on button "r" at bounding box center [436, 208] width 27 height 27
click at [291, 173] on button "e" at bounding box center [287, 170] width 27 height 27
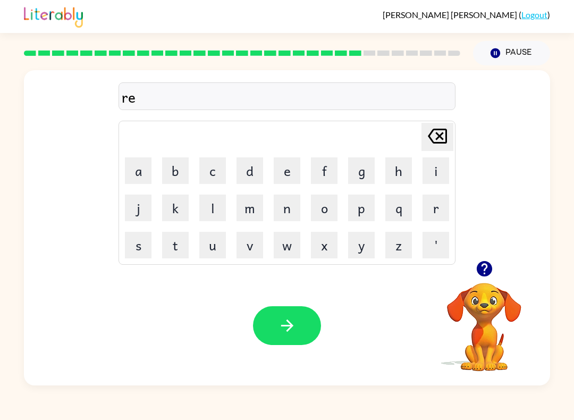
click at [136, 165] on button "a" at bounding box center [138, 170] width 27 height 27
click at [219, 211] on button "l" at bounding box center [212, 208] width 27 height 27
click at [144, 179] on button "a" at bounding box center [138, 170] width 27 height 27
click at [174, 176] on button "b" at bounding box center [175, 170] width 27 height 27
click at [427, 137] on icon "[PERSON_NAME] last character input" at bounding box center [438, 136] width 26 height 26
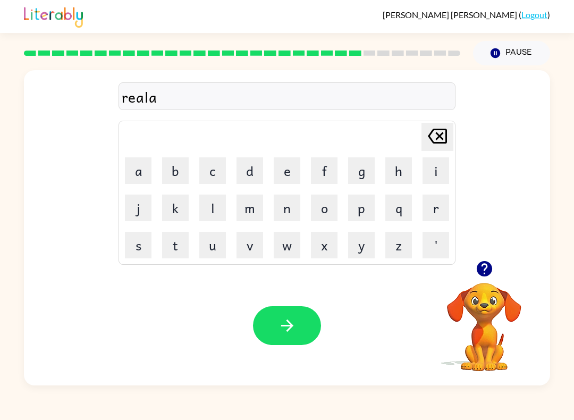
click at [253, 177] on button "d" at bounding box center [250, 170] width 27 height 27
click at [136, 164] on button "a" at bounding box center [138, 170] width 27 height 27
click at [243, 162] on button "d" at bounding box center [250, 170] width 27 height 27
click at [289, 181] on button "e" at bounding box center [287, 170] width 27 height 27
click at [305, 345] on button "button" at bounding box center [287, 325] width 68 height 39
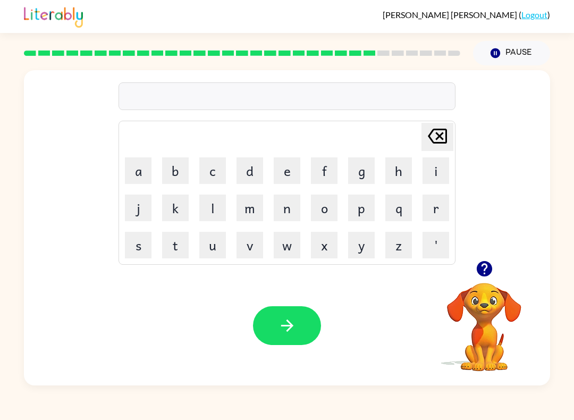
click at [359, 176] on button "g" at bounding box center [361, 170] width 27 height 27
click at [135, 161] on button "a" at bounding box center [138, 170] width 27 height 27
click at [177, 165] on button "b" at bounding box center [175, 170] width 27 height 27
click at [213, 210] on button "l" at bounding box center [212, 208] width 27 height 27
click at [139, 162] on button "a" at bounding box center [138, 170] width 27 height 27
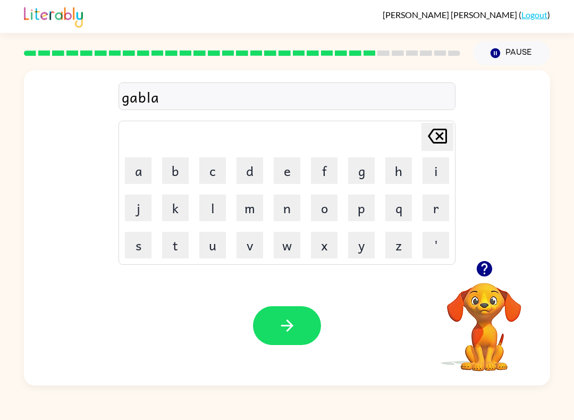
click at [430, 141] on icon "[PERSON_NAME] last character input" at bounding box center [438, 136] width 26 height 26
click at [297, 168] on button "e" at bounding box center [287, 170] width 27 height 27
click at [280, 200] on button "n" at bounding box center [287, 208] width 27 height 27
click at [277, 327] on button "button" at bounding box center [287, 325] width 68 height 39
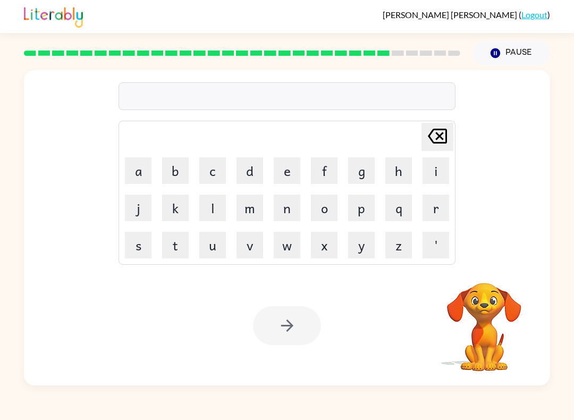
click at [473, 297] on video "Your browser must support playing .mp4 files to use Literably. Please try using…" at bounding box center [484, 319] width 106 height 106
click at [216, 207] on button "l" at bounding box center [212, 208] width 27 height 27
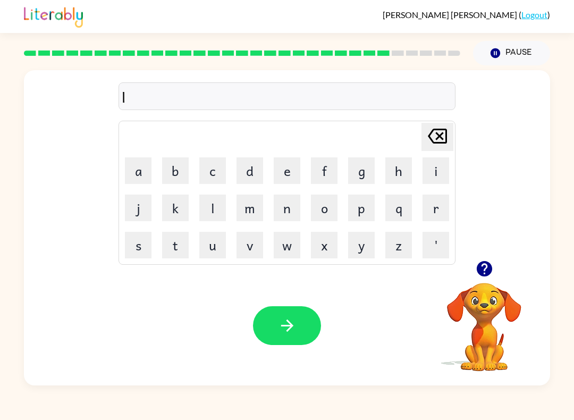
click at [287, 202] on button "n" at bounding box center [287, 208] width 27 height 27
click at [428, 144] on icon "[PERSON_NAME] last character input" at bounding box center [438, 136] width 26 height 26
click at [215, 236] on button "u" at bounding box center [212, 245] width 27 height 27
click at [289, 209] on button "n" at bounding box center [287, 208] width 27 height 27
click at [168, 165] on button "b" at bounding box center [175, 170] width 27 height 27
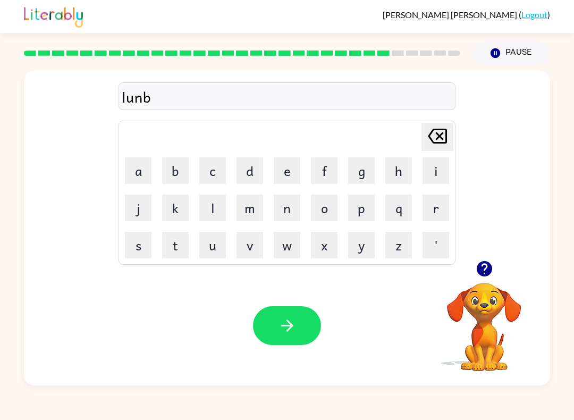
click at [291, 176] on button "e" at bounding box center [287, 170] width 27 height 27
click at [433, 213] on button "r" at bounding box center [436, 208] width 27 height 27
click at [128, 208] on button "j" at bounding box center [138, 208] width 27 height 27
click at [133, 166] on button "a" at bounding box center [138, 170] width 27 height 27
click at [218, 170] on button "c" at bounding box center [212, 170] width 27 height 27
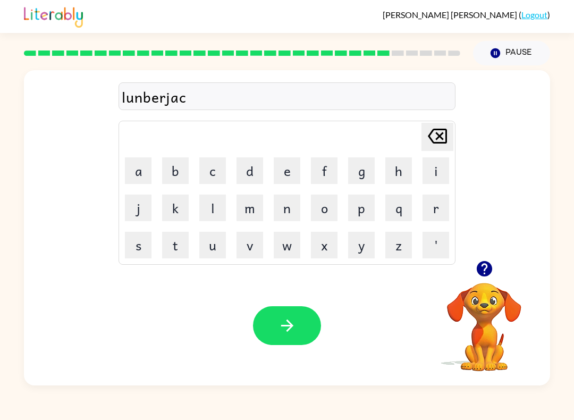
click at [182, 214] on button "k" at bounding box center [175, 208] width 27 height 27
click at [310, 320] on button "button" at bounding box center [287, 325] width 68 height 39
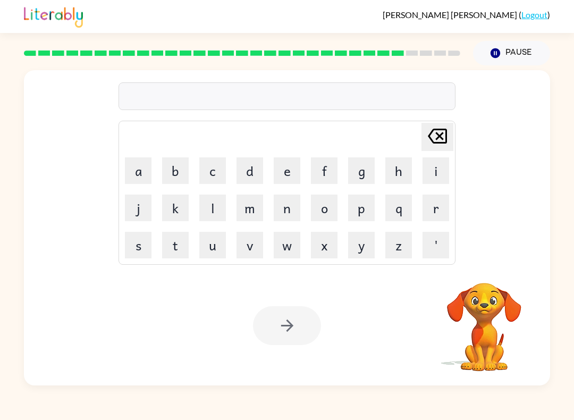
click at [362, 215] on button "p" at bounding box center [361, 208] width 27 height 27
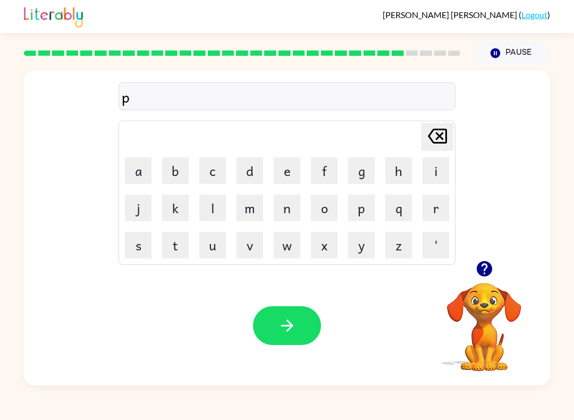
click at [289, 170] on button "e" at bounding box center [287, 170] width 27 height 27
click at [133, 170] on button "a" at bounding box center [138, 170] width 27 height 27
click at [434, 211] on button "r" at bounding box center [436, 208] width 27 height 27
click at [136, 247] on button "s" at bounding box center [138, 245] width 27 height 27
click at [295, 321] on icon "button" at bounding box center [287, 325] width 19 height 19
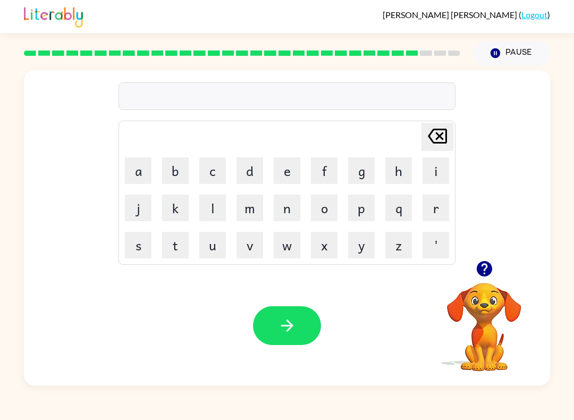
click at [173, 244] on button "t" at bounding box center [175, 245] width 27 height 27
click at [396, 174] on button "h" at bounding box center [399, 170] width 27 height 27
click at [432, 177] on button "i" at bounding box center [436, 170] width 27 height 27
click at [289, 204] on button "n" at bounding box center [287, 208] width 27 height 27
click at [297, 331] on button "button" at bounding box center [287, 325] width 68 height 39
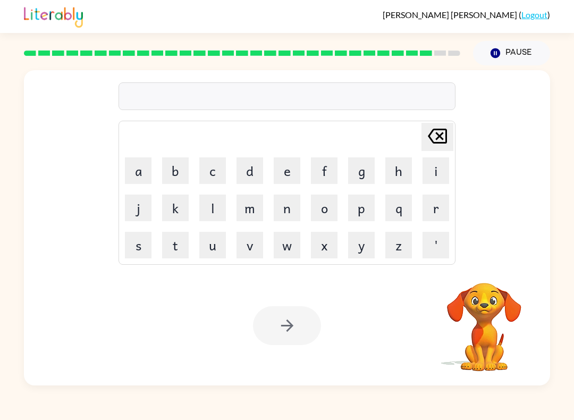
click at [143, 245] on button "s" at bounding box center [138, 245] width 27 height 27
click at [439, 172] on button "i" at bounding box center [436, 170] width 27 height 27
click at [441, 207] on button "r" at bounding box center [436, 208] width 27 height 27
click at [440, 136] on icon at bounding box center [437, 136] width 19 height 15
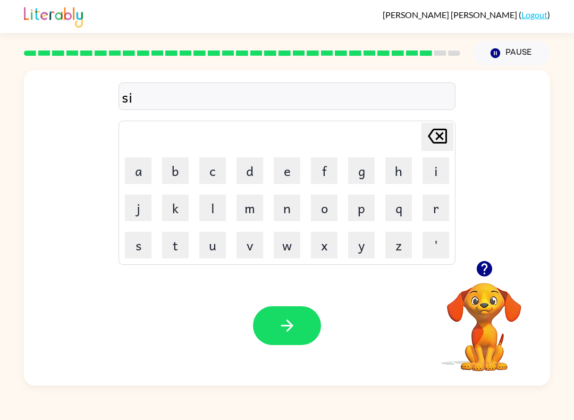
click at [218, 206] on button "l" at bounding box center [212, 208] width 27 height 27
click at [248, 246] on button "v" at bounding box center [250, 245] width 27 height 27
click at [142, 171] on button "a" at bounding box center [138, 170] width 27 height 27
click at [434, 140] on icon "[PERSON_NAME] last character input" at bounding box center [438, 136] width 26 height 26
click at [283, 174] on button "e" at bounding box center [287, 170] width 27 height 27
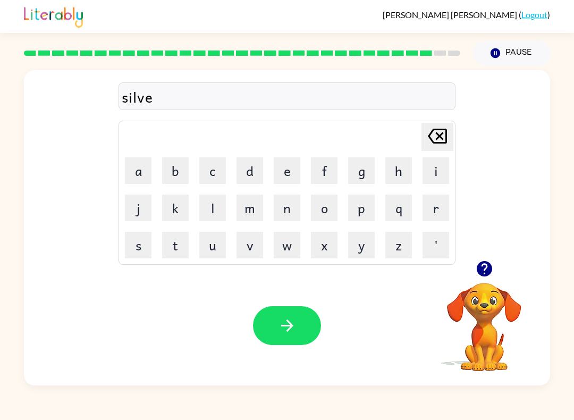
click at [434, 210] on button "r" at bounding box center [436, 208] width 27 height 27
click at [287, 245] on button "w" at bounding box center [287, 245] width 27 height 27
click at [280, 173] on button "e" at bounding box center [287, 170] width 27 height 27
click at [139, 172] on button "a" at bounding box center [138, 170] width 27 height 27
click at [437, 205] on button "r" at bounding box center [436, 208] width 27 height 27
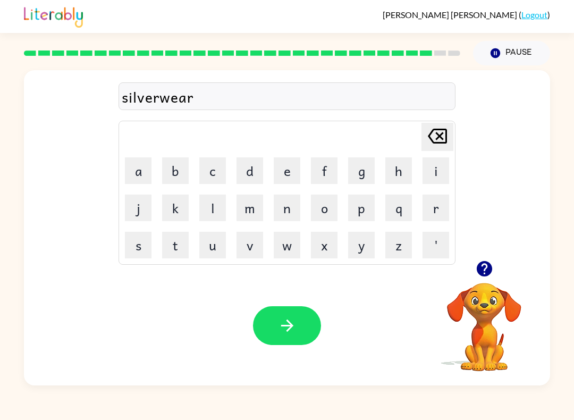
click at [280, 323] on icon "button" at bounding box center [287, 325] width 19 height 19
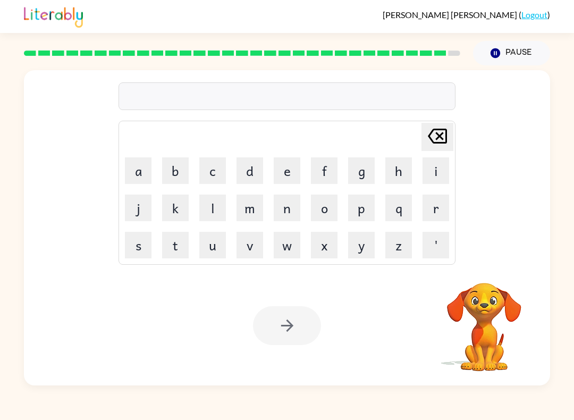
click at [222, 239] on button "u" at bounding box center [212, 245] width 27 height 27
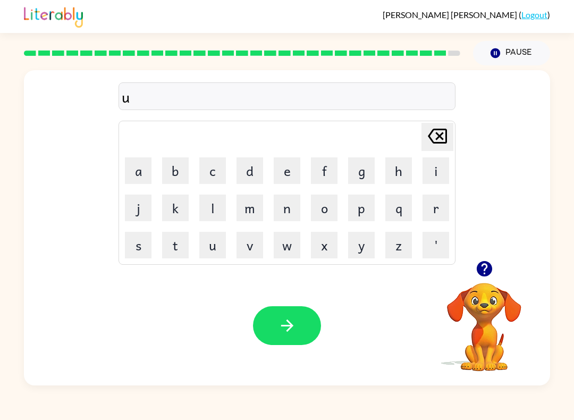
click at [288, 204] on button "n" at bounding box center [287, 208] width 27 height 27
click at [137, 169] on button "a" at bounding box center [138, 170] width 27 height 27
click at [318, 168] on button "f" at bounding box center [324, 170] width 27 height 27
click at [432, 206] on button "r" at bounding box center [436, 208] width 27 height 27
click at [138, 174] on button "a" at bounding box center [138, 170] width 27 height 27
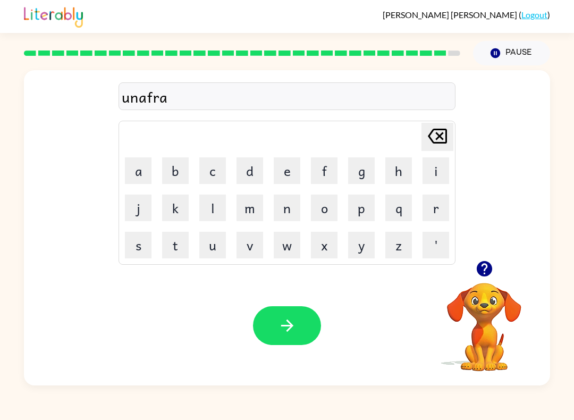
click at [431, 177] on button "i" at bounding box center [436, 170] width 27 height 27
click at [255, 176] on button "d" at bounding box center [250, 170] width 27 height 27
click at [290, 327] on icon "button" at bounding box center [287, 325] width 19 height 19
